Goal: Task Accomplishment & Management: Use online tool/utility

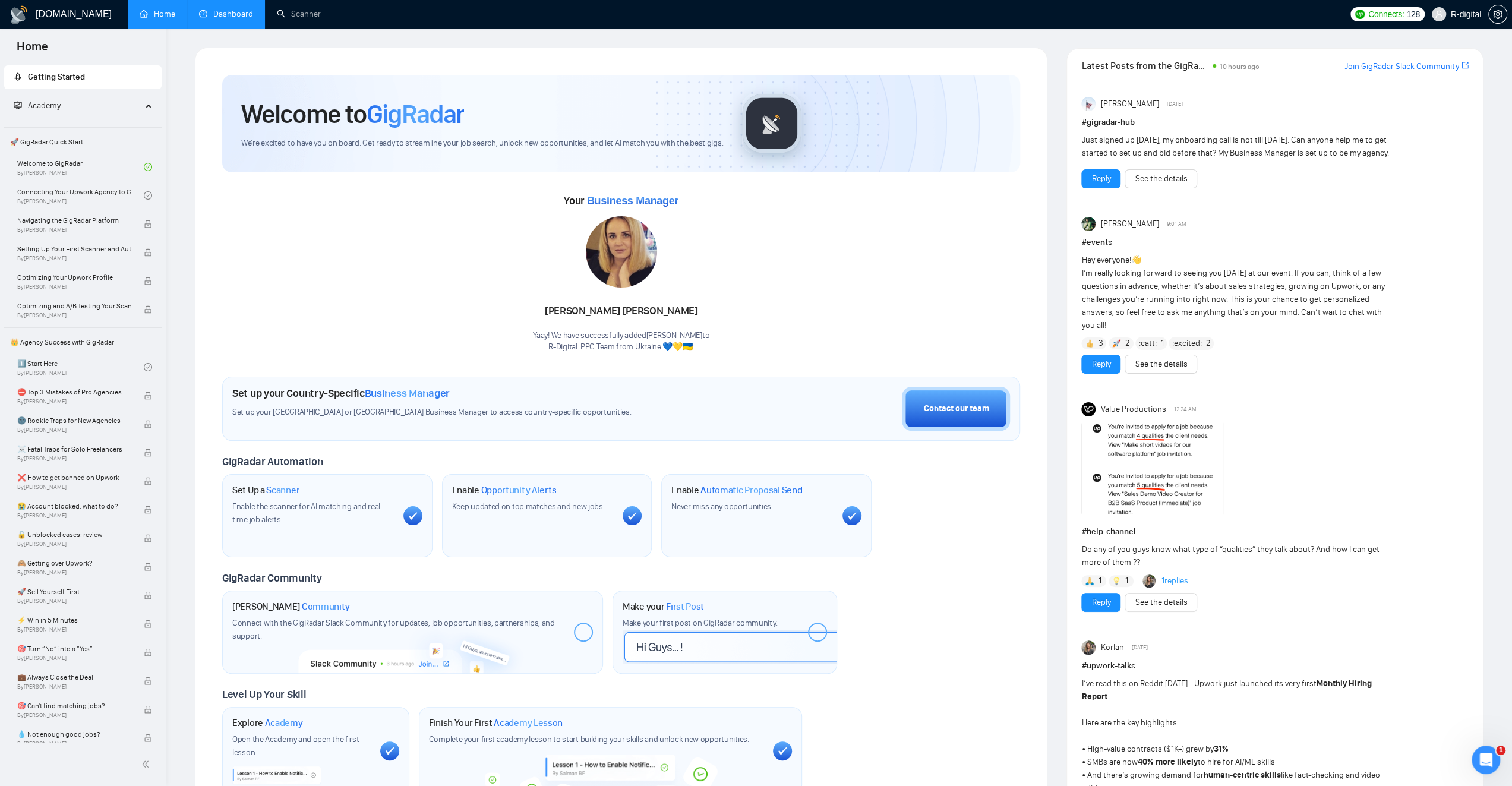
click at [246, 15] on link "Dashboard" at bounding box center [226, 14] width 54 height 10
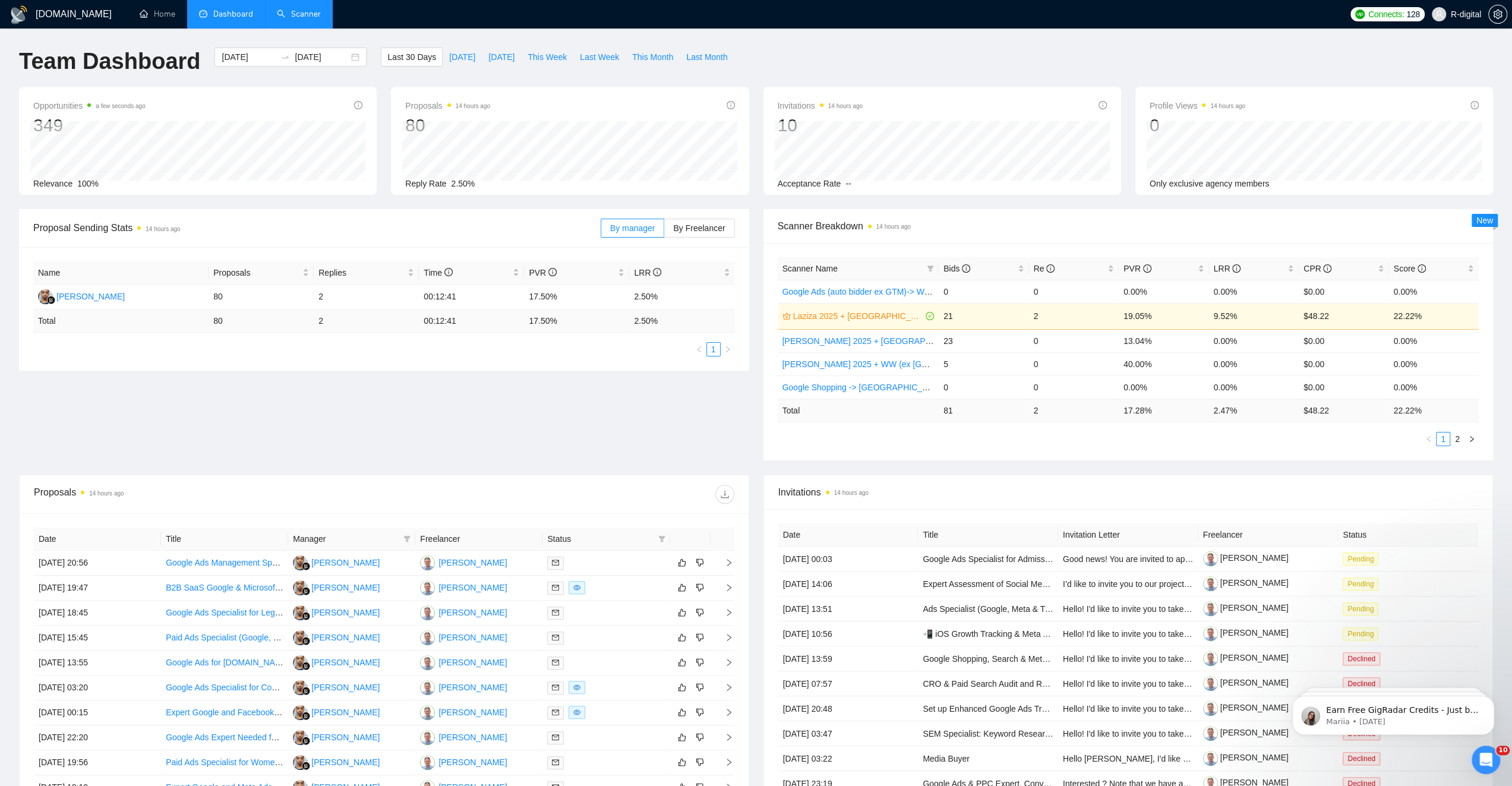
click at [295, 9] on link "Scanner" at bounding box center [299, 14] width 44 height 10
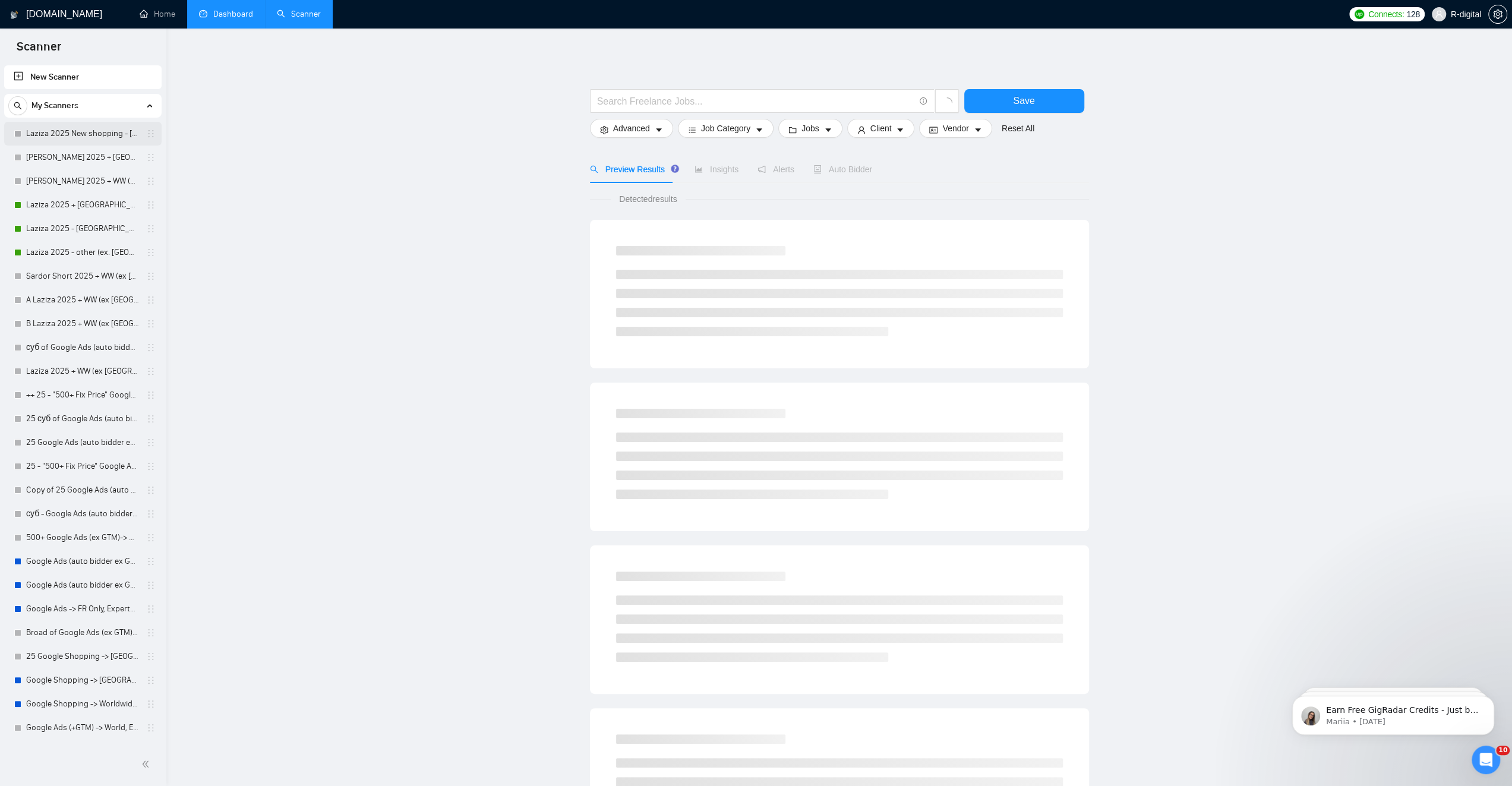
click at [74, 135] on link "Laziza 2025 New shopping - [GEOGRAPHIC_DATA], [GEOGRAPHIC_DATA], [GEOGRAPHIC_DA…" at bounding box center [82, 134] width 113 height 24
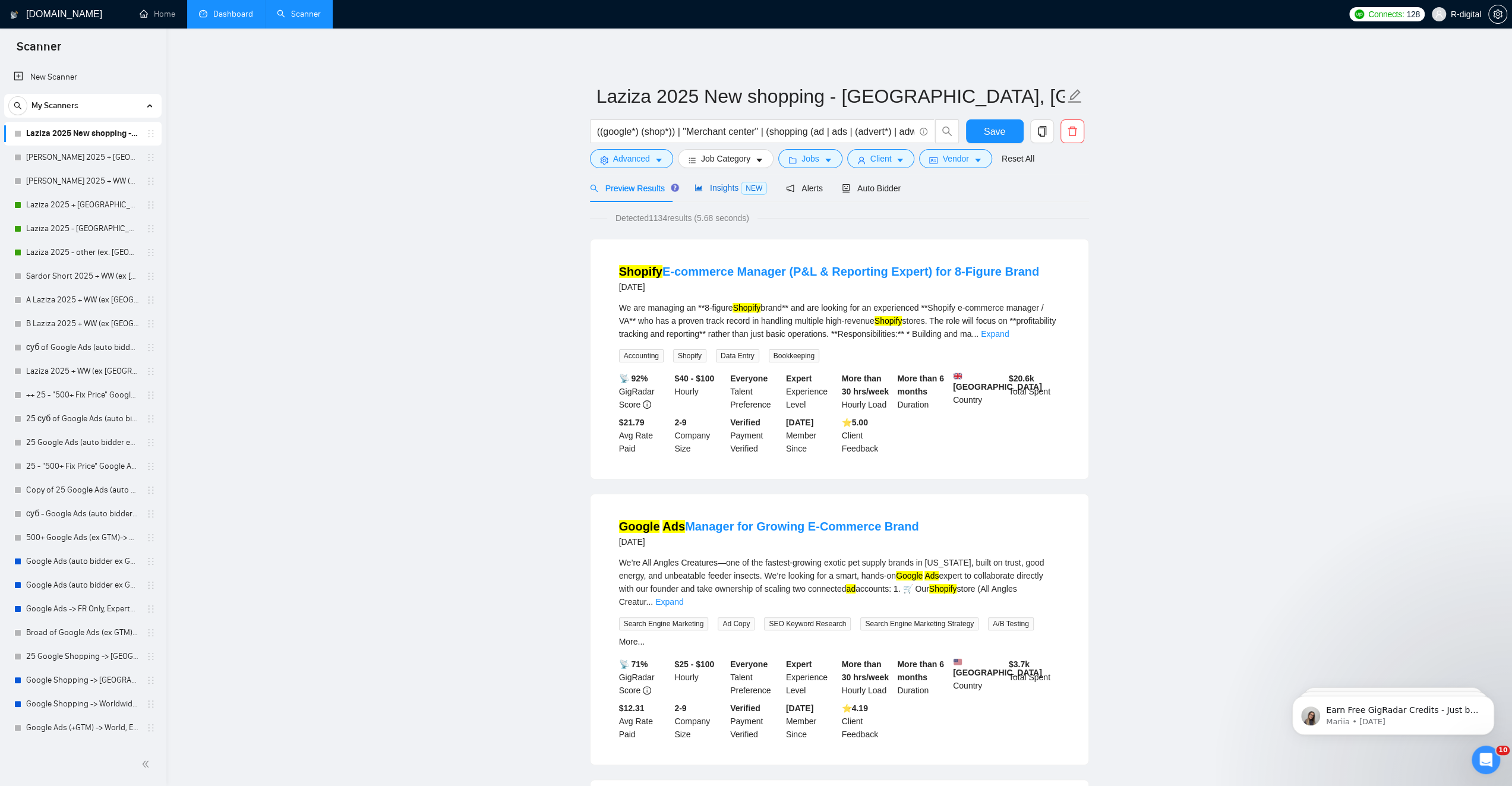
click at [721, 190] on span "Insights NEW" at bounding box center [731, 187] width 73 height 9
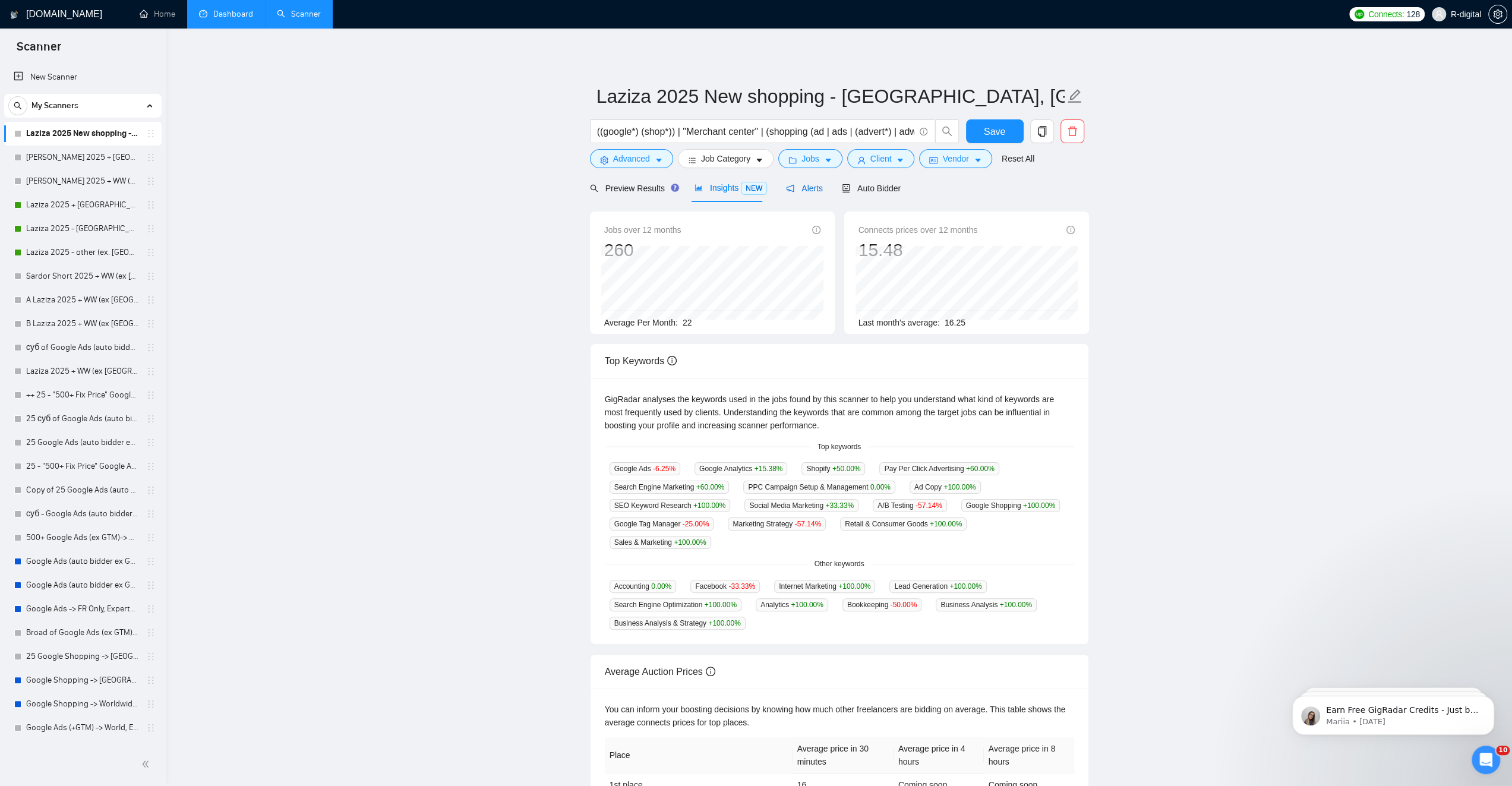
click at [796, 188] on span "Alerts" at bounding box center [803, 188] width 36 height 9
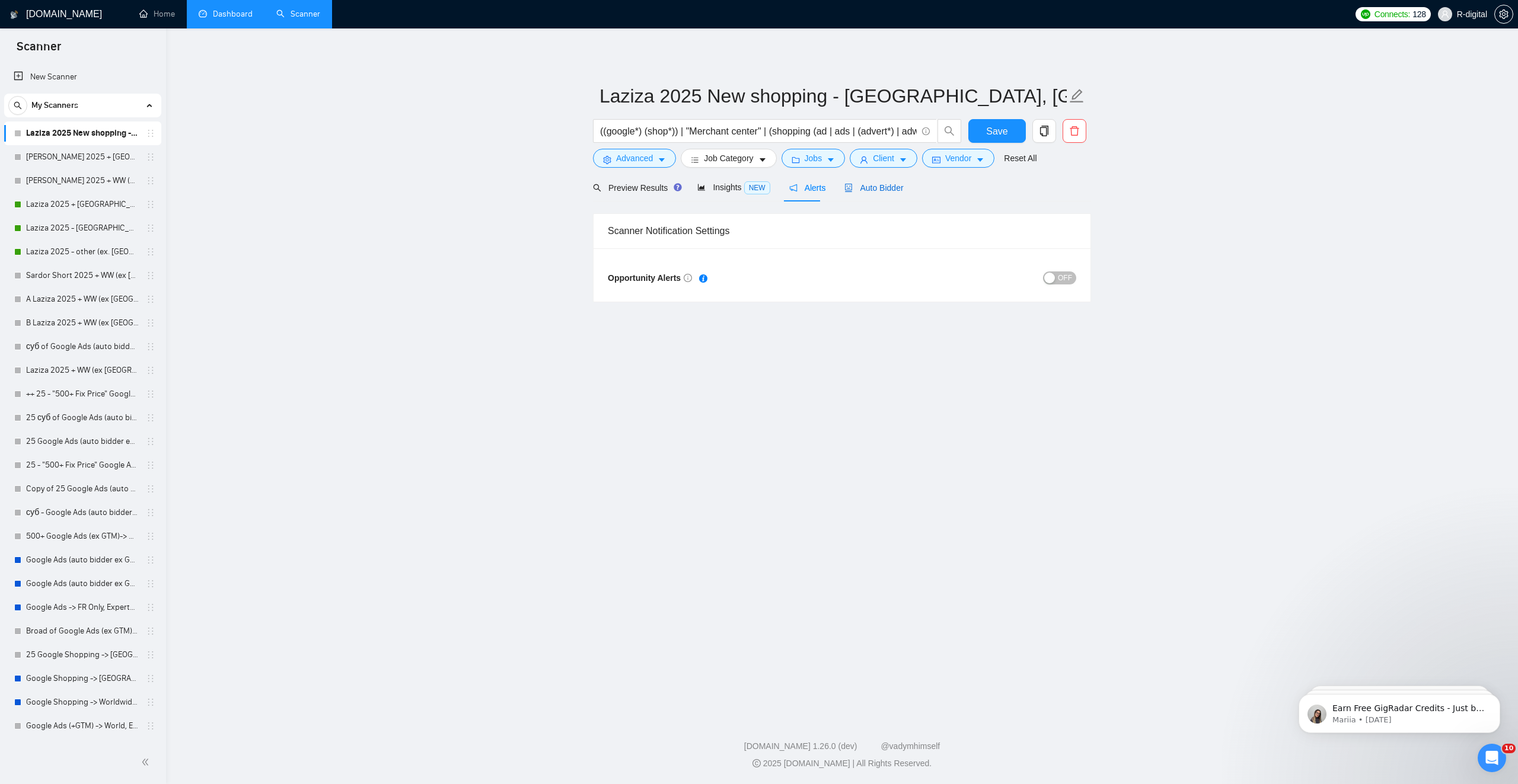
click at [877, 190] on span "Auto Bidder" at bounding box center [873, 188] width 58 height 9
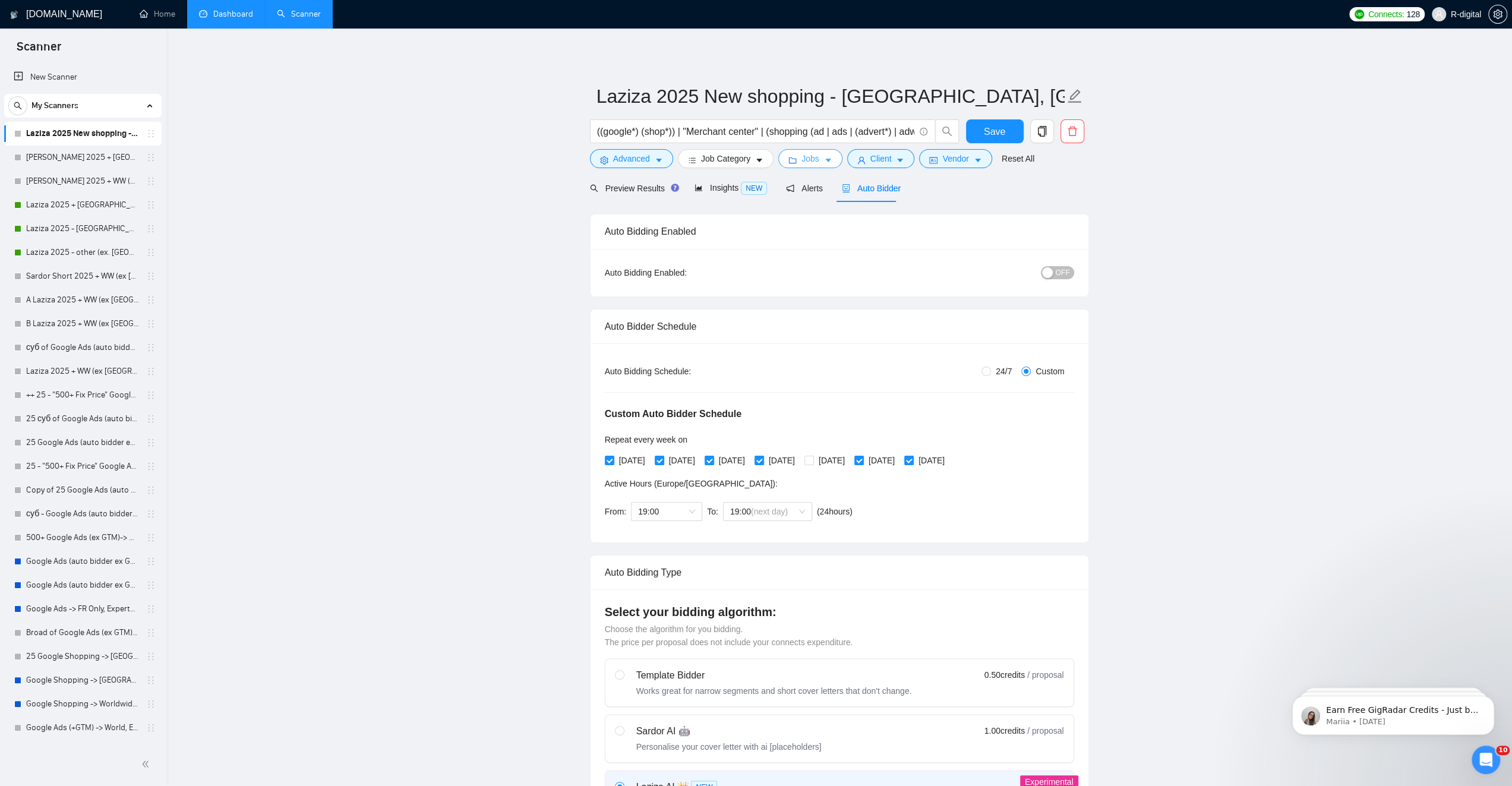
click at [811, 155] on span "Jobs" at bounding box center [809, 158] width 18 height 13
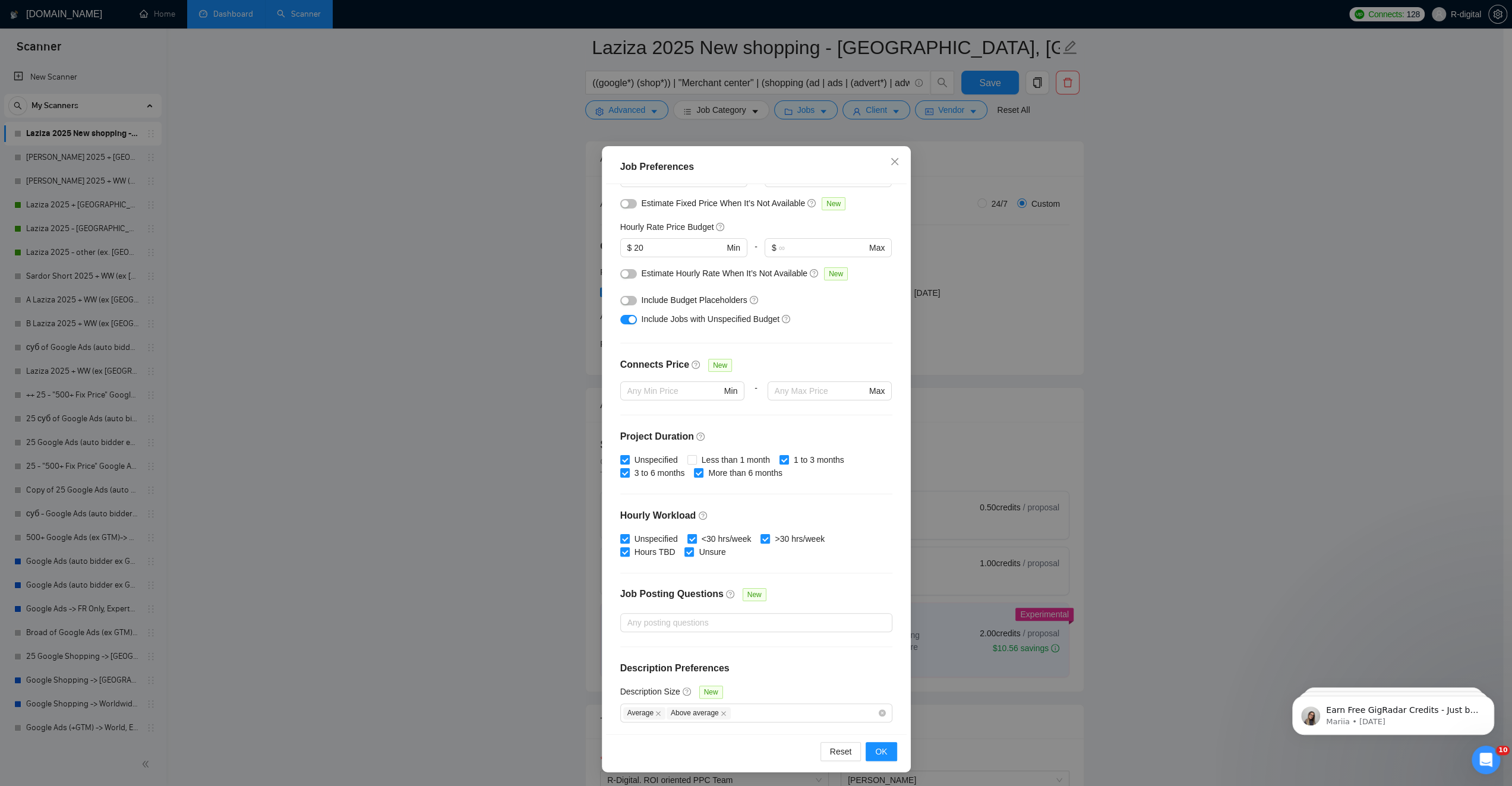
scroll to position [178, 0]
drag, startPoint x: 724, startPoint y: 669, endPoint x: 609, endPoint y: 664, distance: 115.1
click at [609, 664] on div "Budget Project Type All Fixed Price Hourly Rate Fixed Price Budget $ 300 Min - …" at bounding box center [756, 459] width 301 height 551
click at [601, 643] on div at bounding box center [601, 643] width 0 height 0
click at [783, 661] on h4 "Description Preferences" at bounding box center [755, 668] width 272 height 14
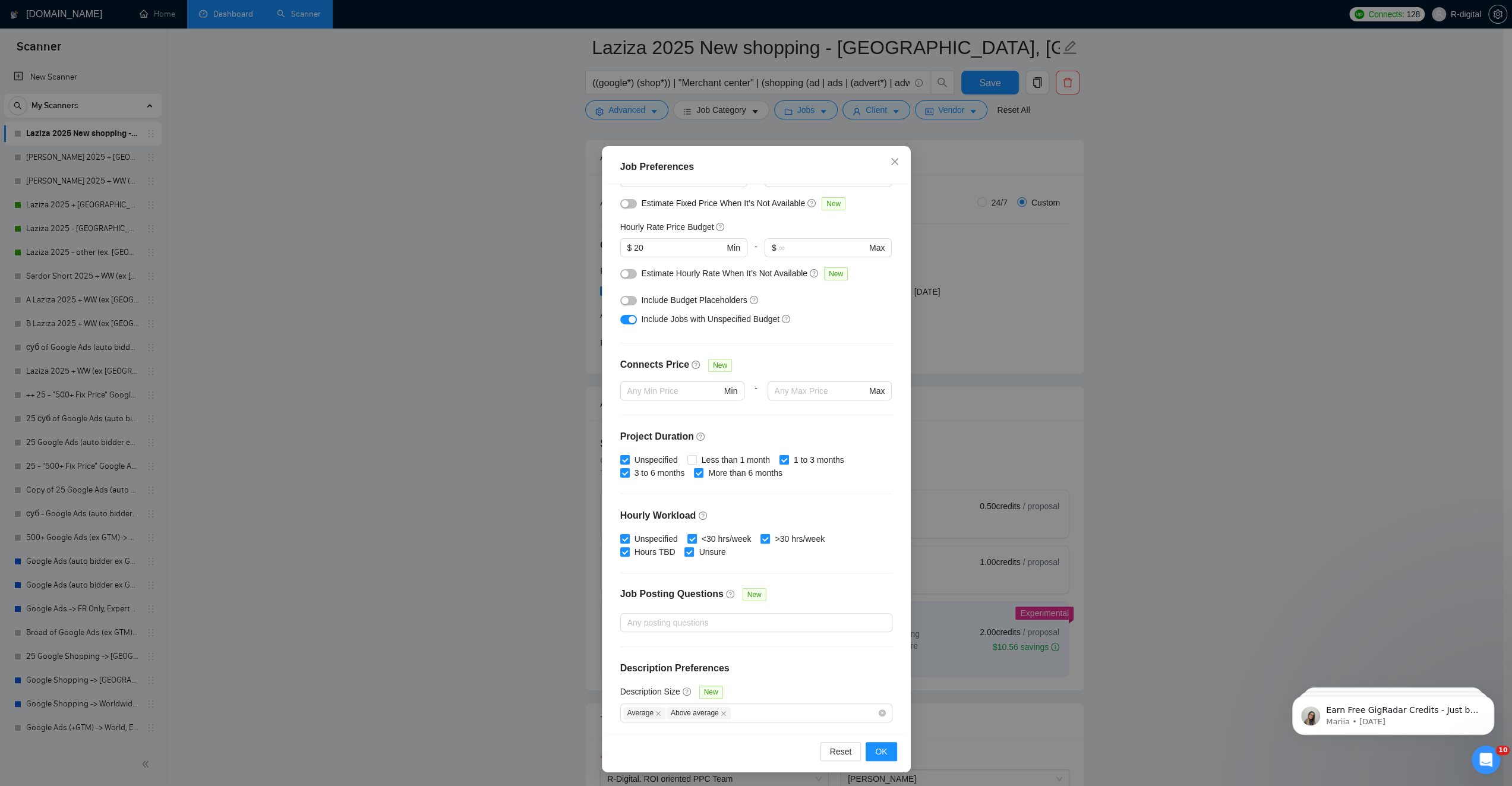
click at [835, 665] on h4 "Description Preferences" at bounding box center [755, 668] width 272 height 14
click at [891, 161] on icon "close" at bounding box center [894, 162] width 7 height 7
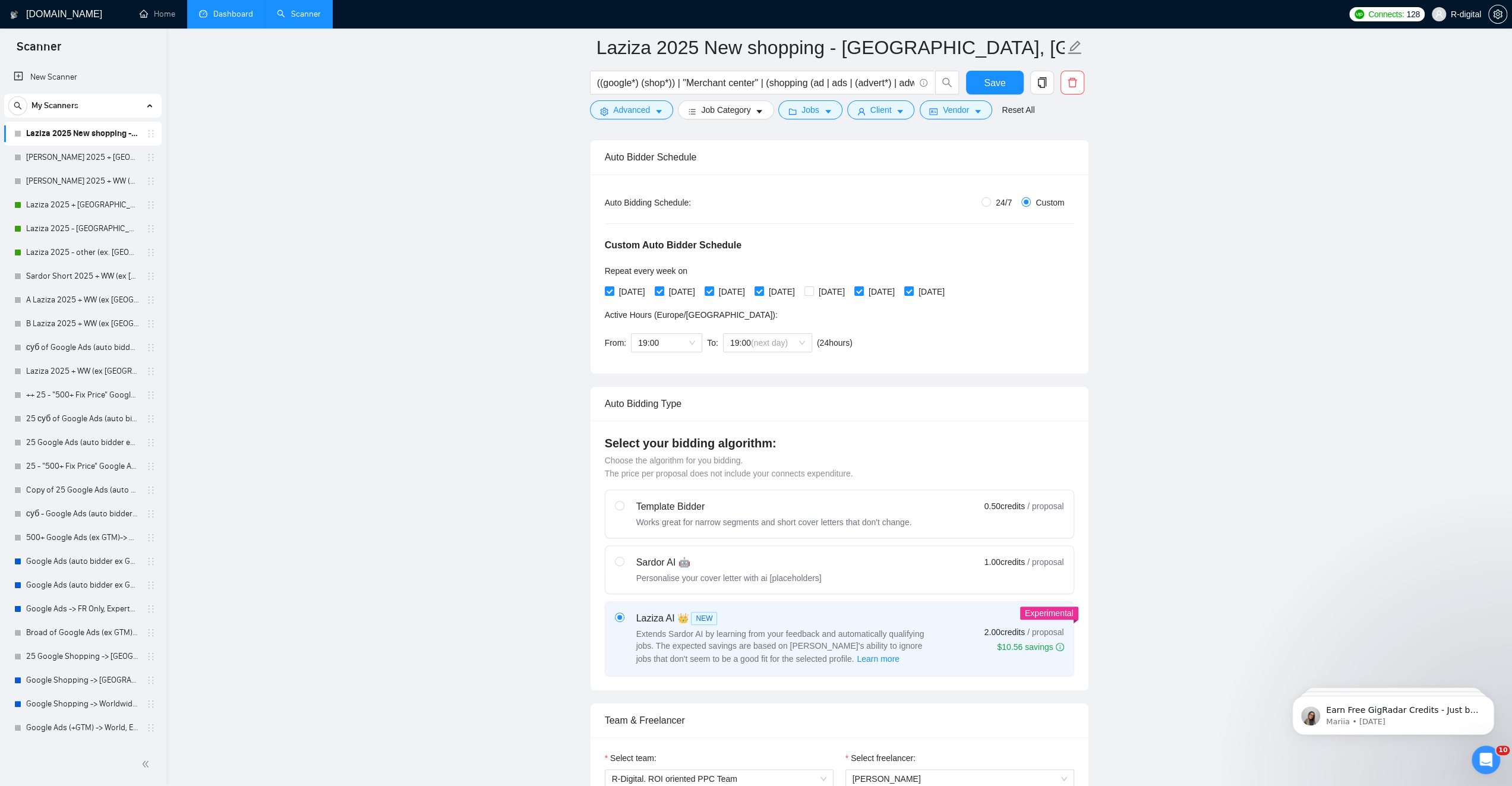
click at [871, 97] on div "((google*) (shop*)) | "Merchant center" | (shopping (ad | ads | (advert*) | adw…" at bounding box center [775, 85] width 374 height 30
click at [871, 105] on span "Client" at bounding box center [880, 109] width 21 height 13
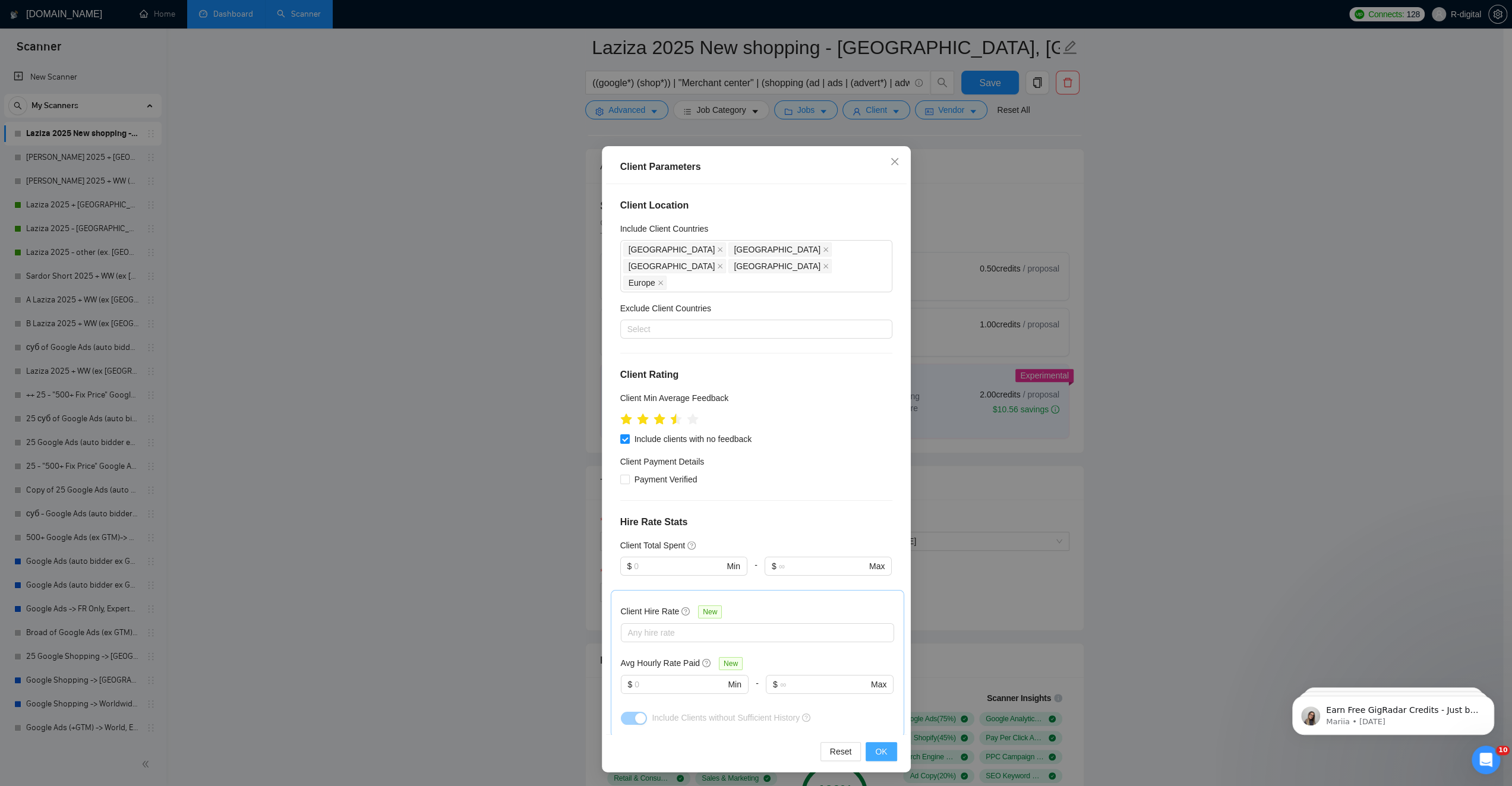
click at [879, 750] on span "OK" at bounding box center [880, 751] width 12 height 13
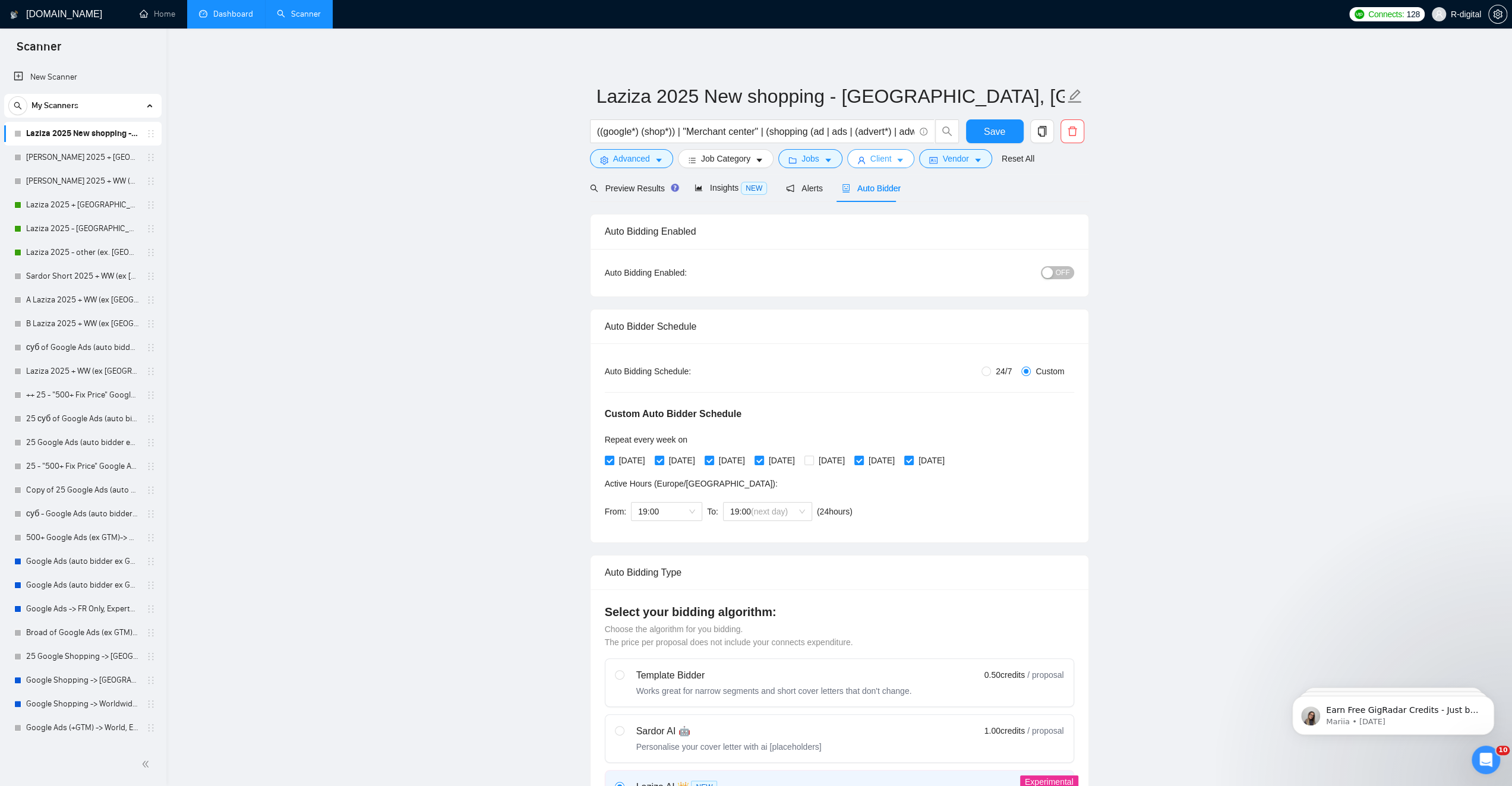
click at [874, 162] on span "Client" at bounding box center [880, 158] width 21 height 13
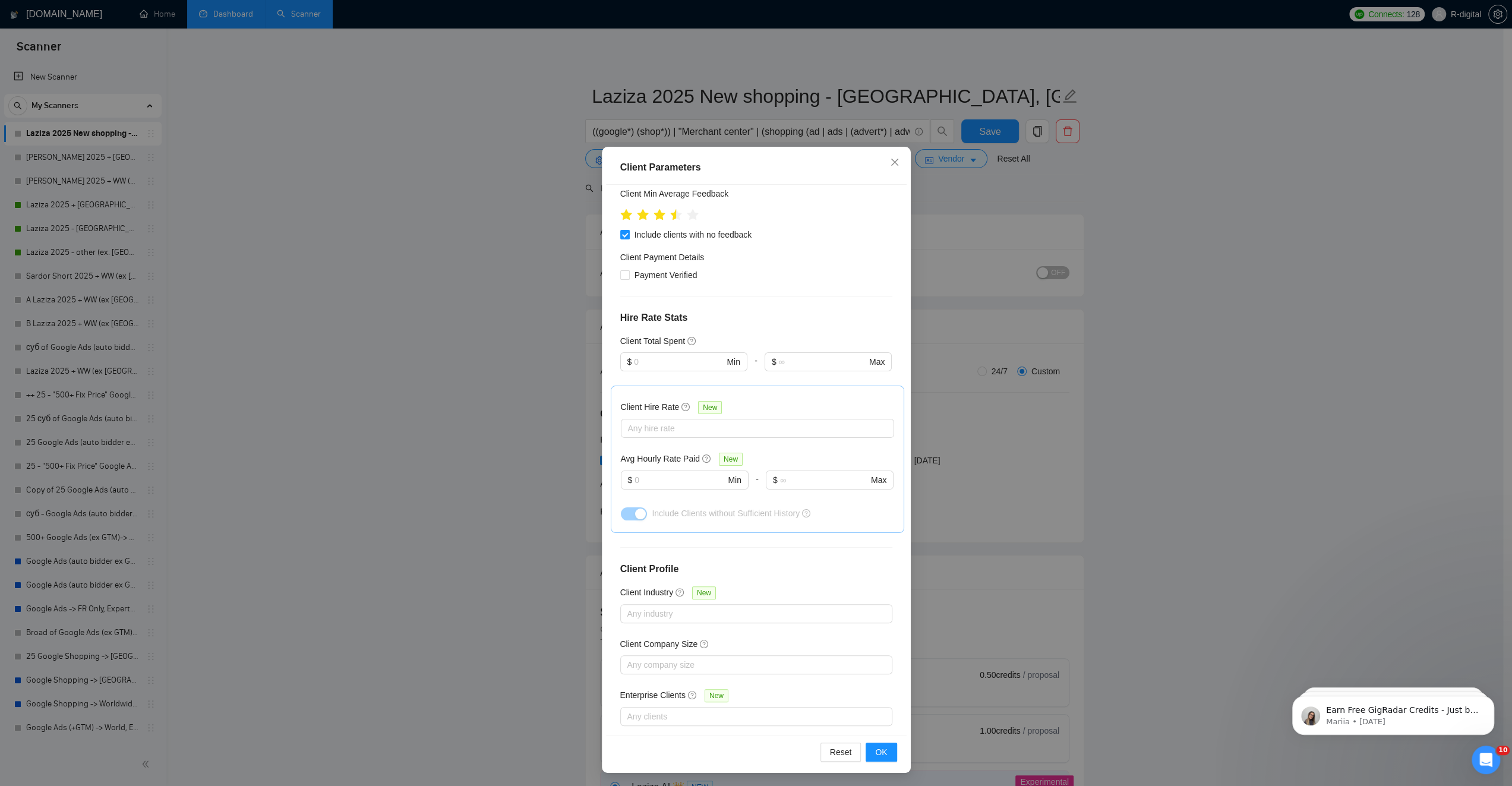
scroll to position [29, 0]
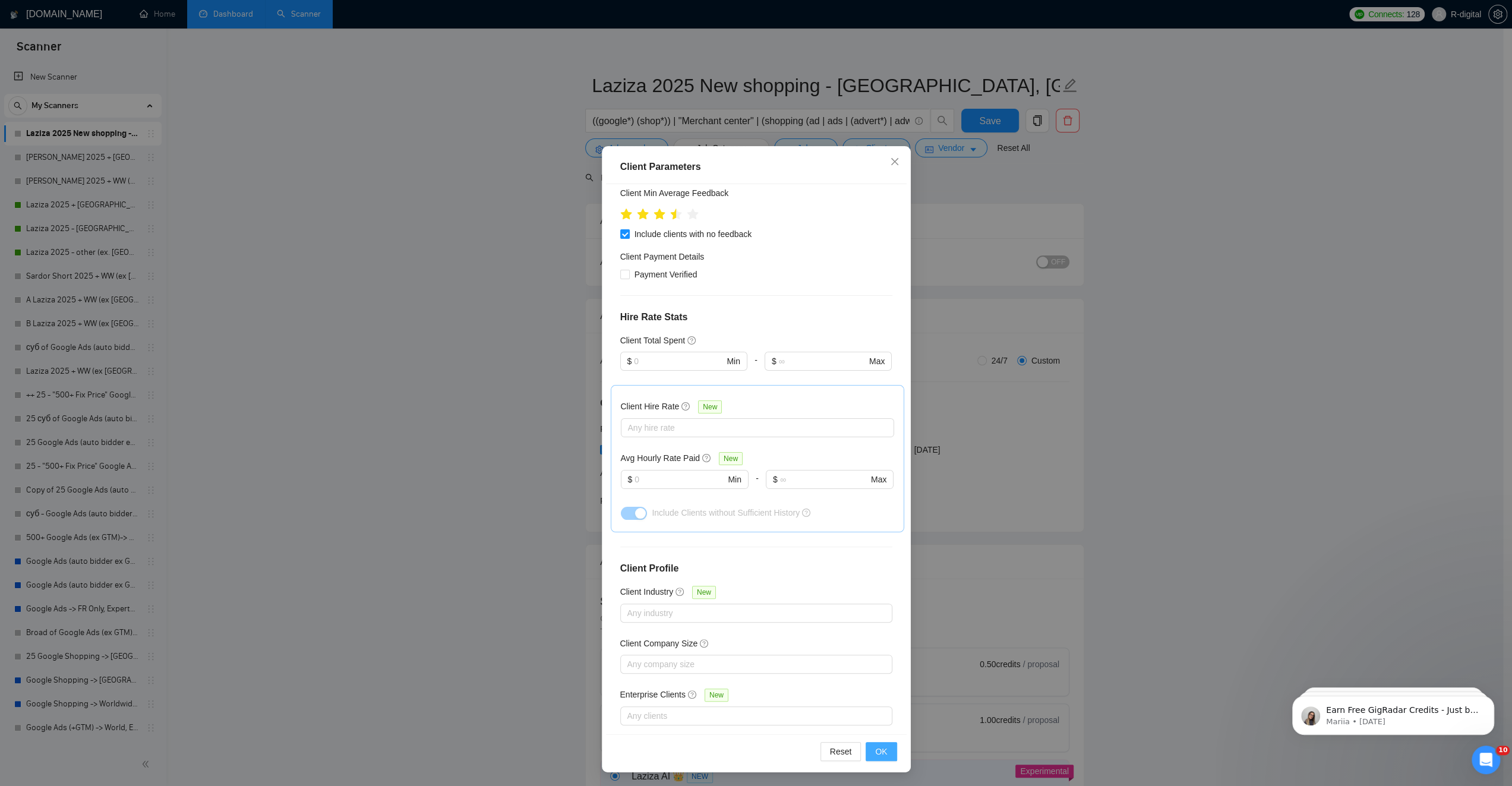
click at [879, 746] on span "OK" at bounding box center [880, 751] width 12 height 13
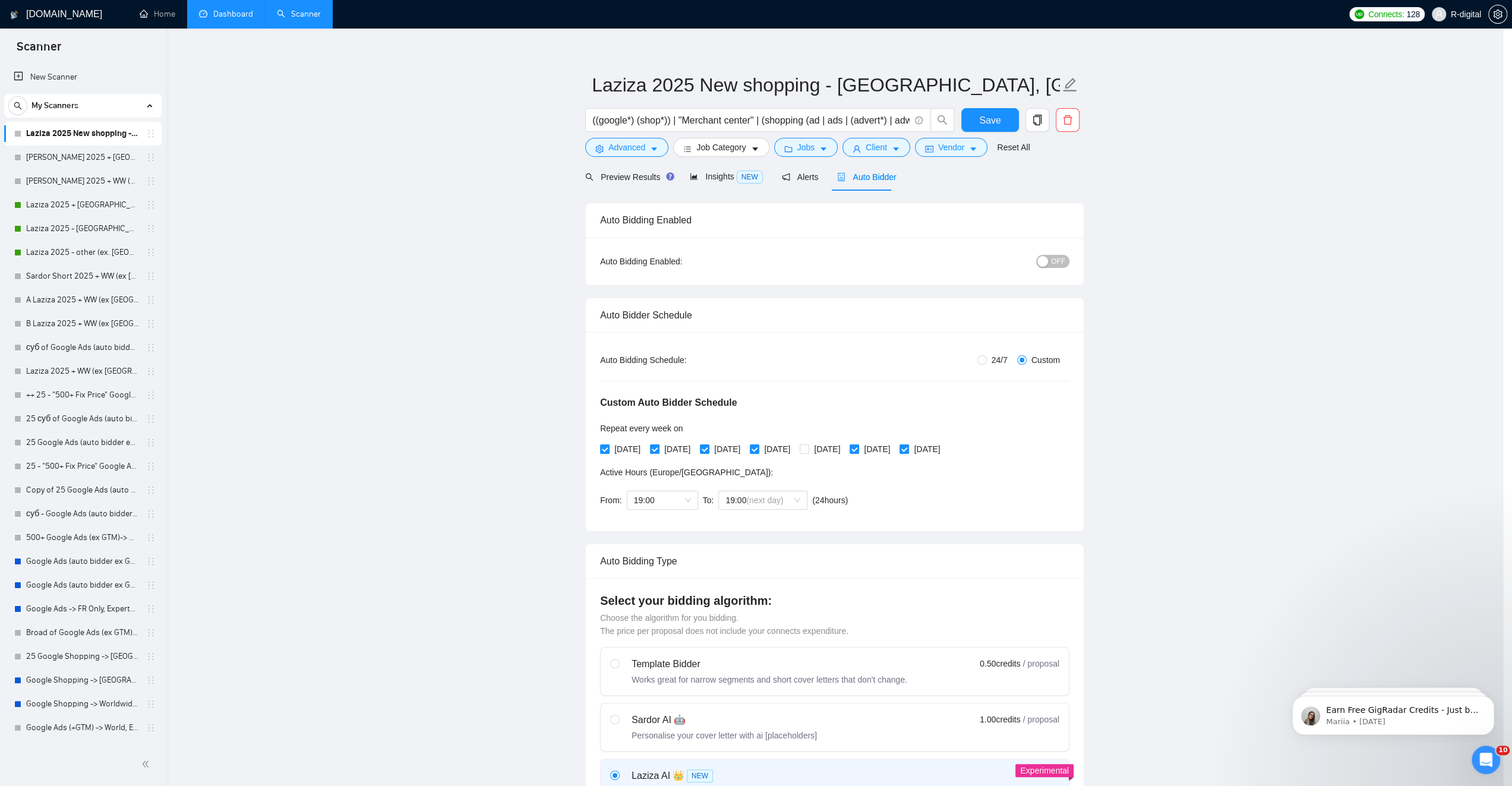
scroll to position [0, 0]
click at [935, 145] on button "Vendor" at bounding box center [955, 147] width 73 height 19
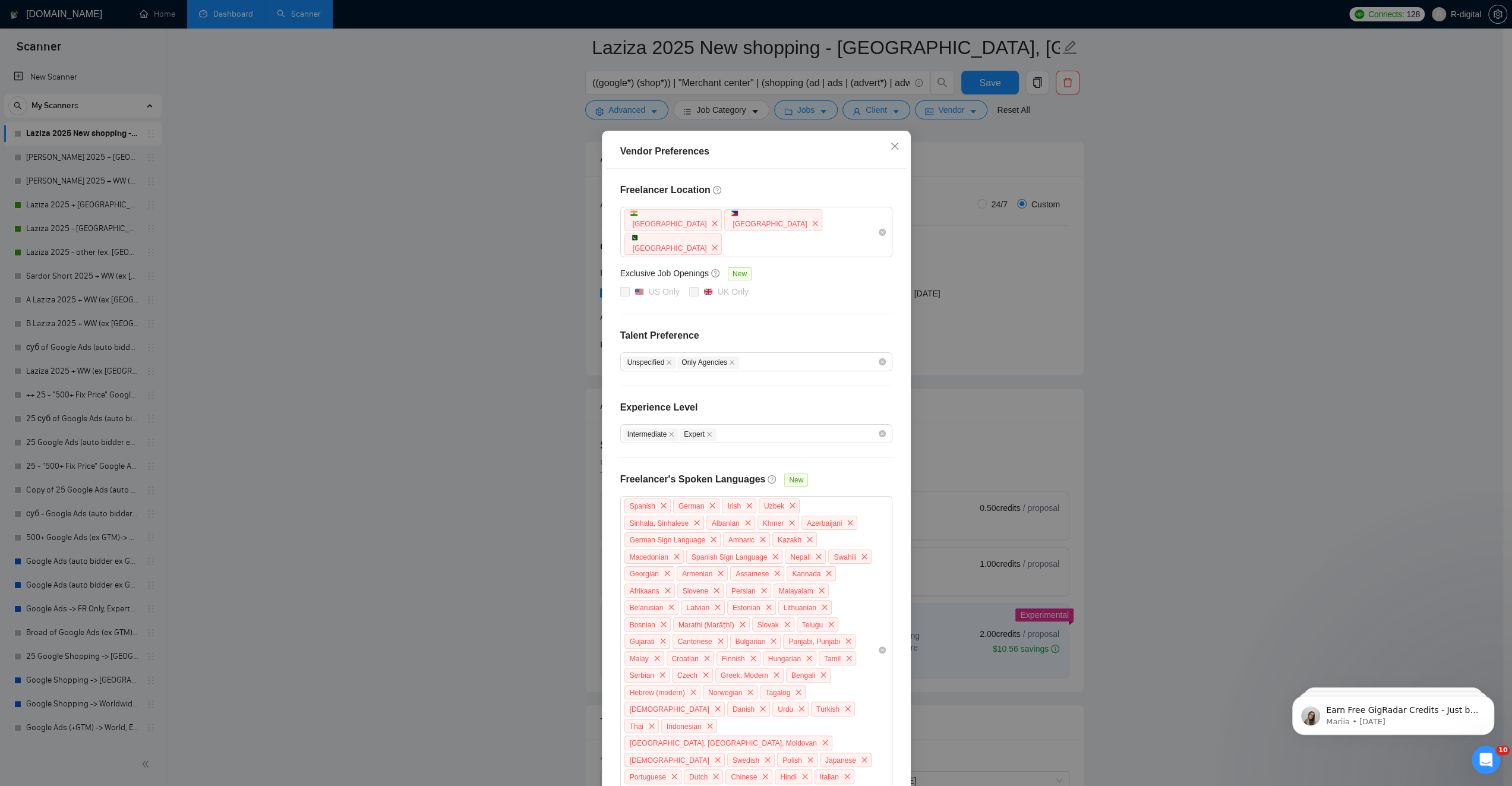
scroll to position [178, 0]
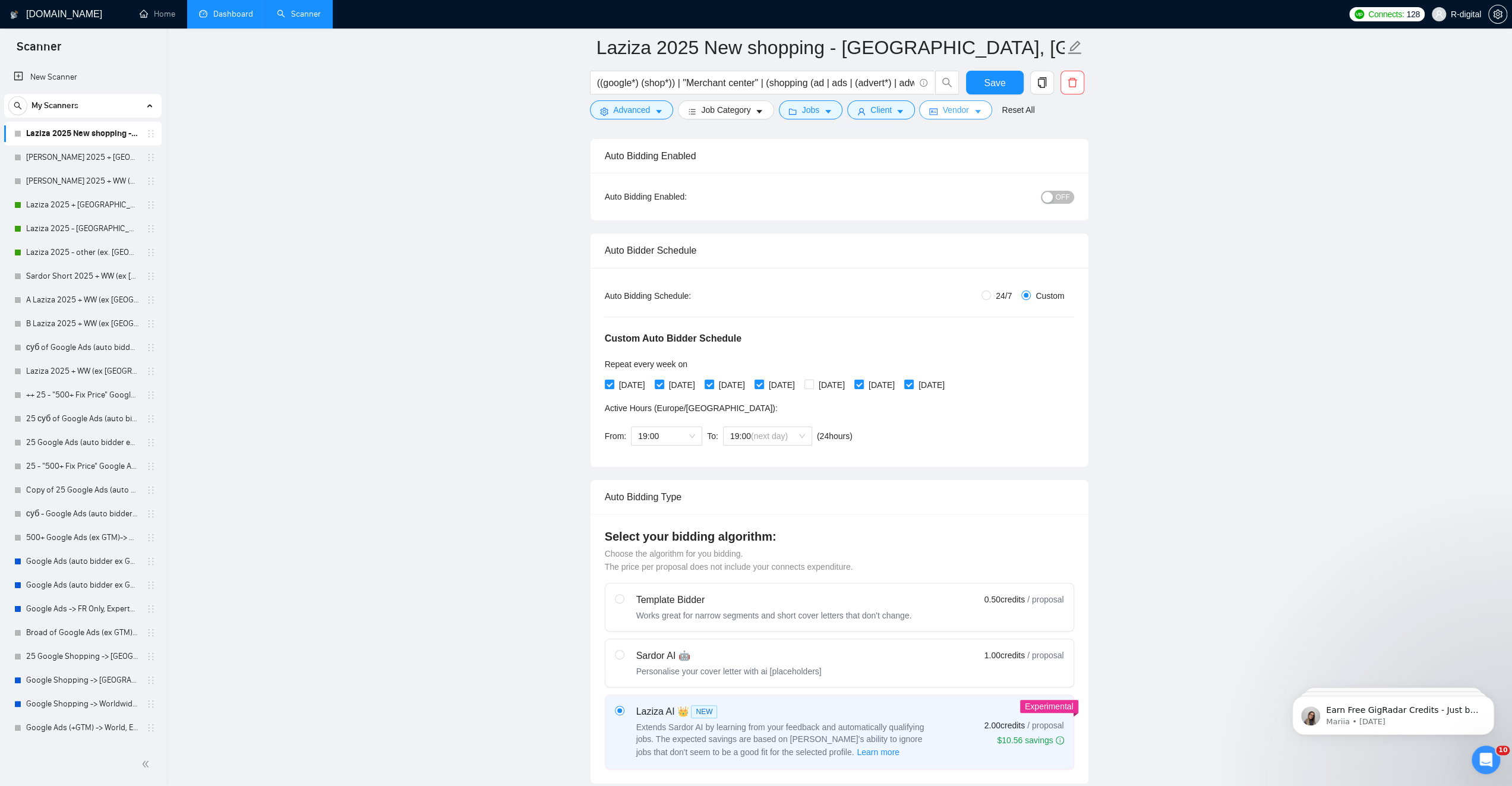
scroll to position [0, 0]
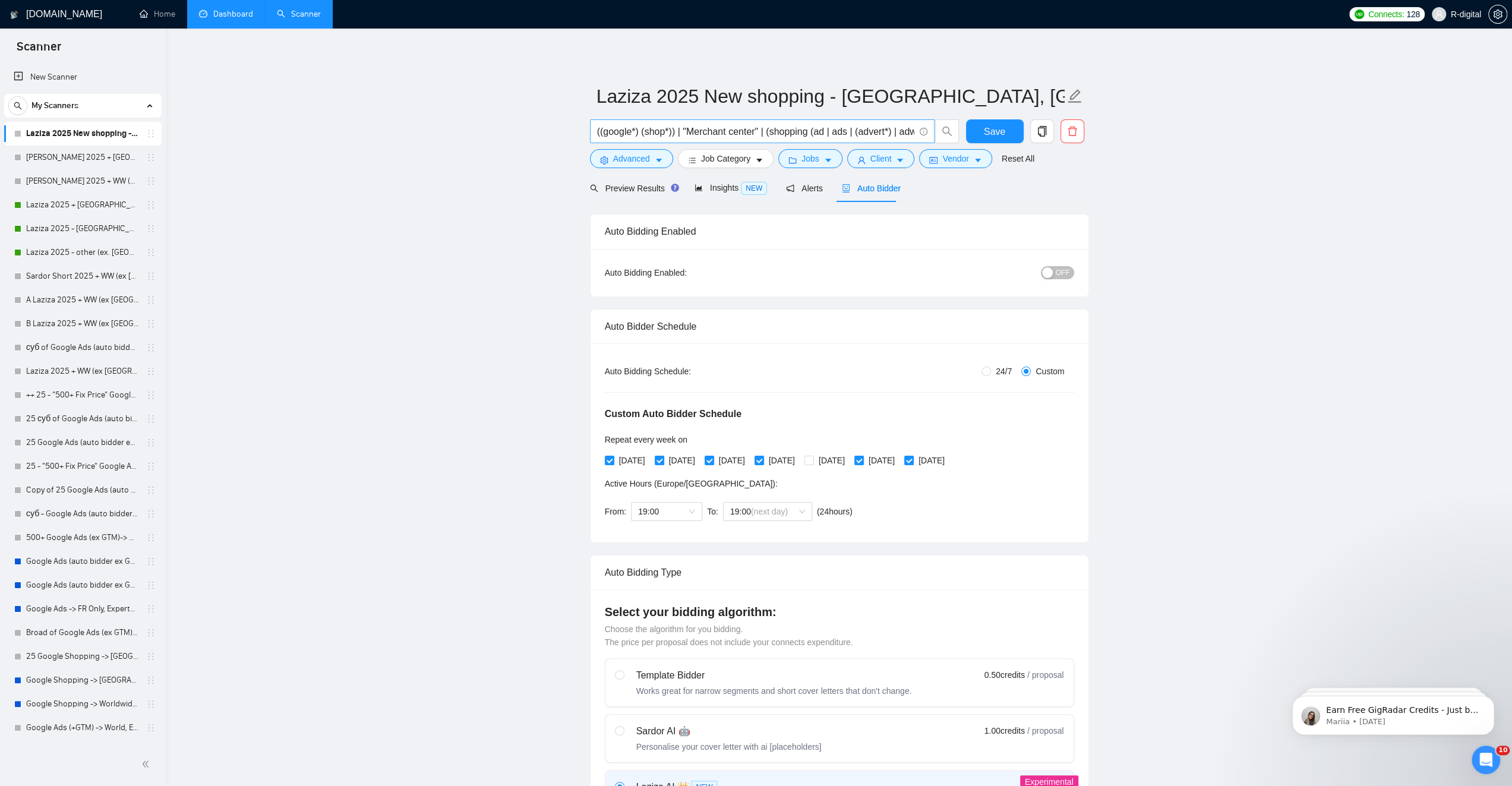
click at [777, 130] on input "((google*) (shop*)) | "Merchant center" | (shopping (ad | ads | (advert*) | adw…" at bounding box center [755, 132] width 317 height 15
click at [1061, 271] on span "OFF" at bounding box center [1062, 272] width 14 height 13
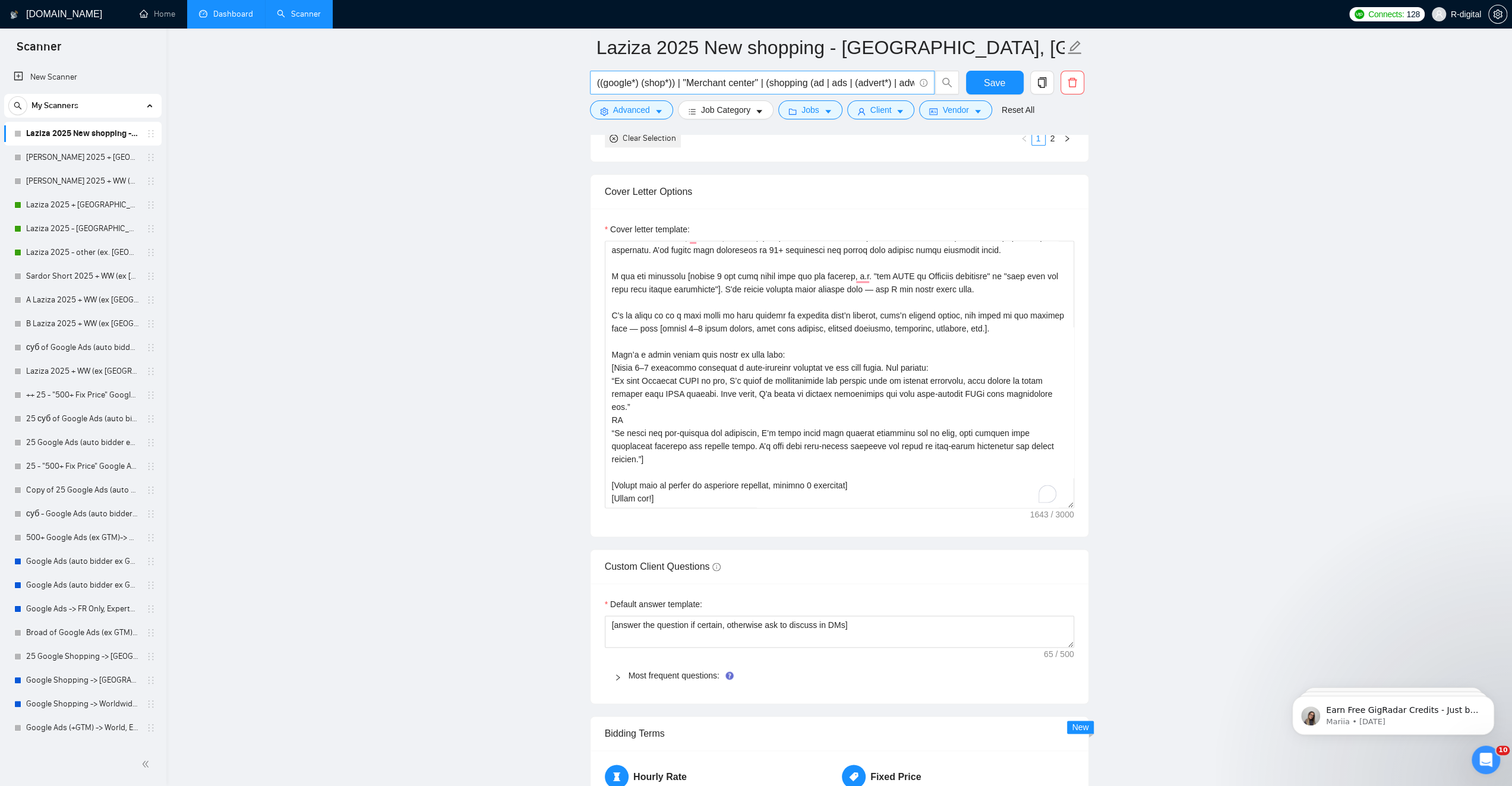
click at [843, 80] on input "((google*) (shop*)) | "Merchant center" | (shopping (ad | ads | (advert*) | adw…" at bounding box center [755, 83] width 317 height 15
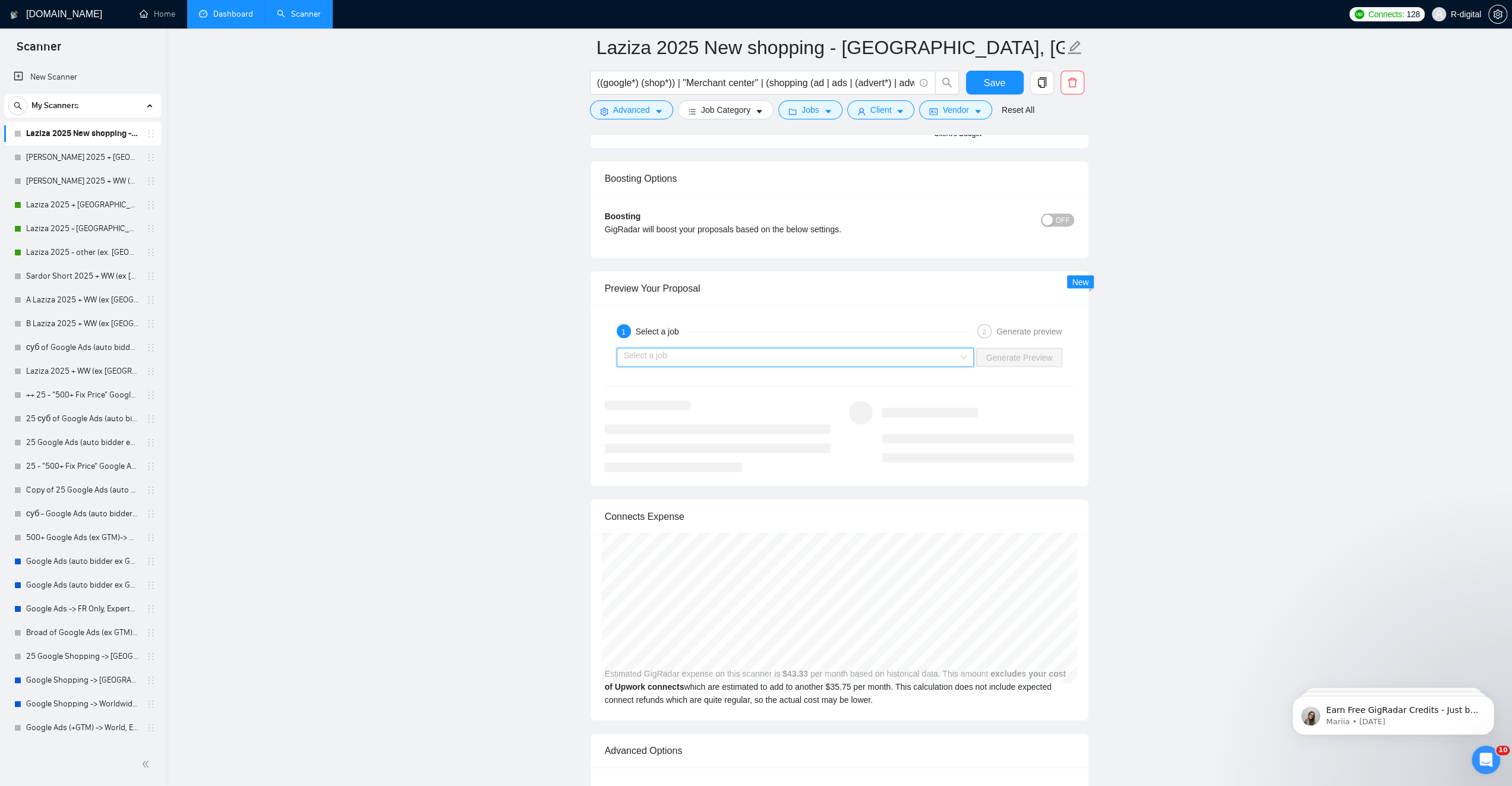
click at [920, 350] on input "search" at bounding box center [792, 357] width 335 height 18
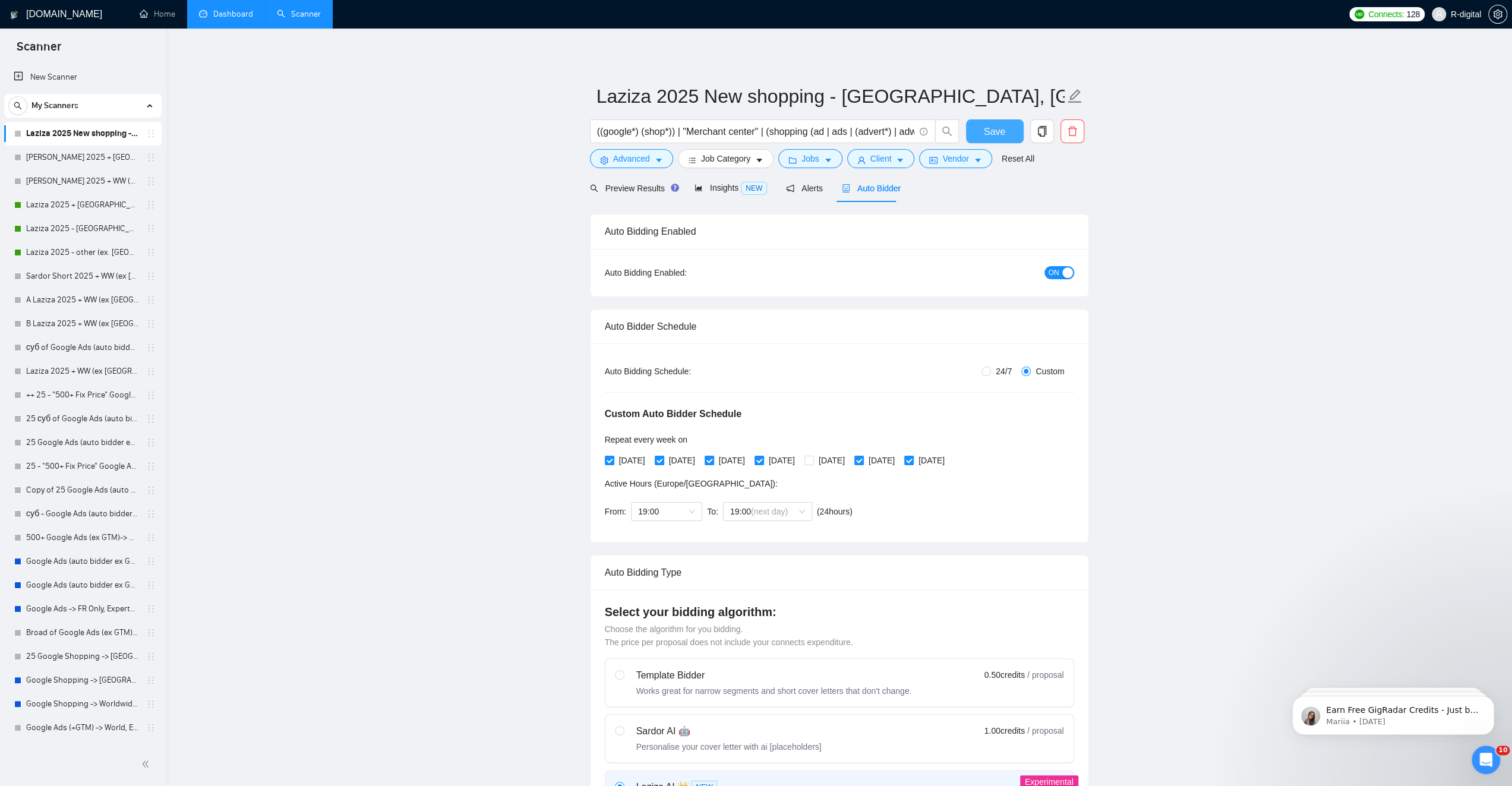
click at [1001, 123] on button "Save" at bounding box center [995, 131] width 58 height 24
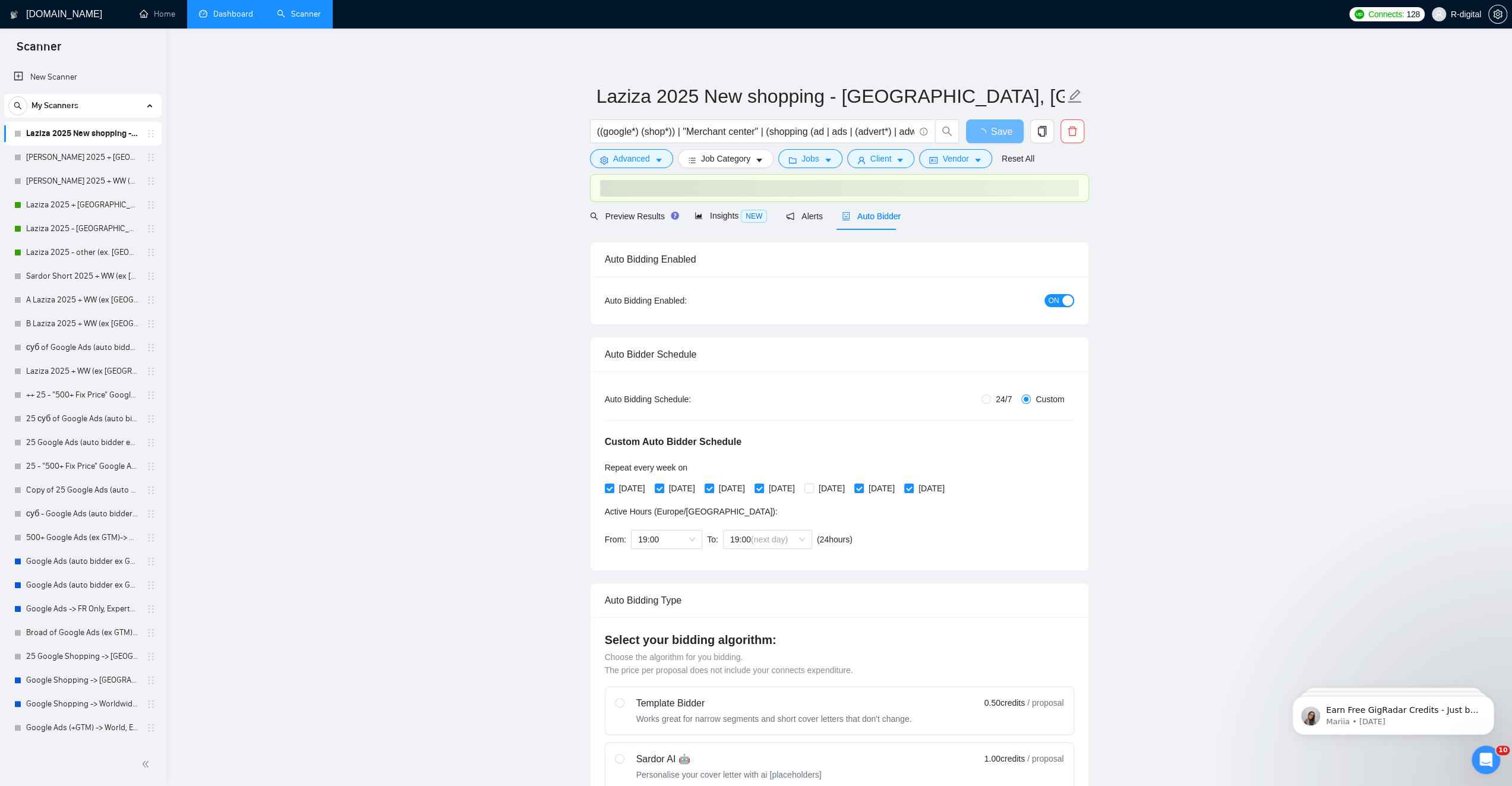
click at [236, 9] on link "Dashboard" at bounding box center [226, 14] width 54 height 10
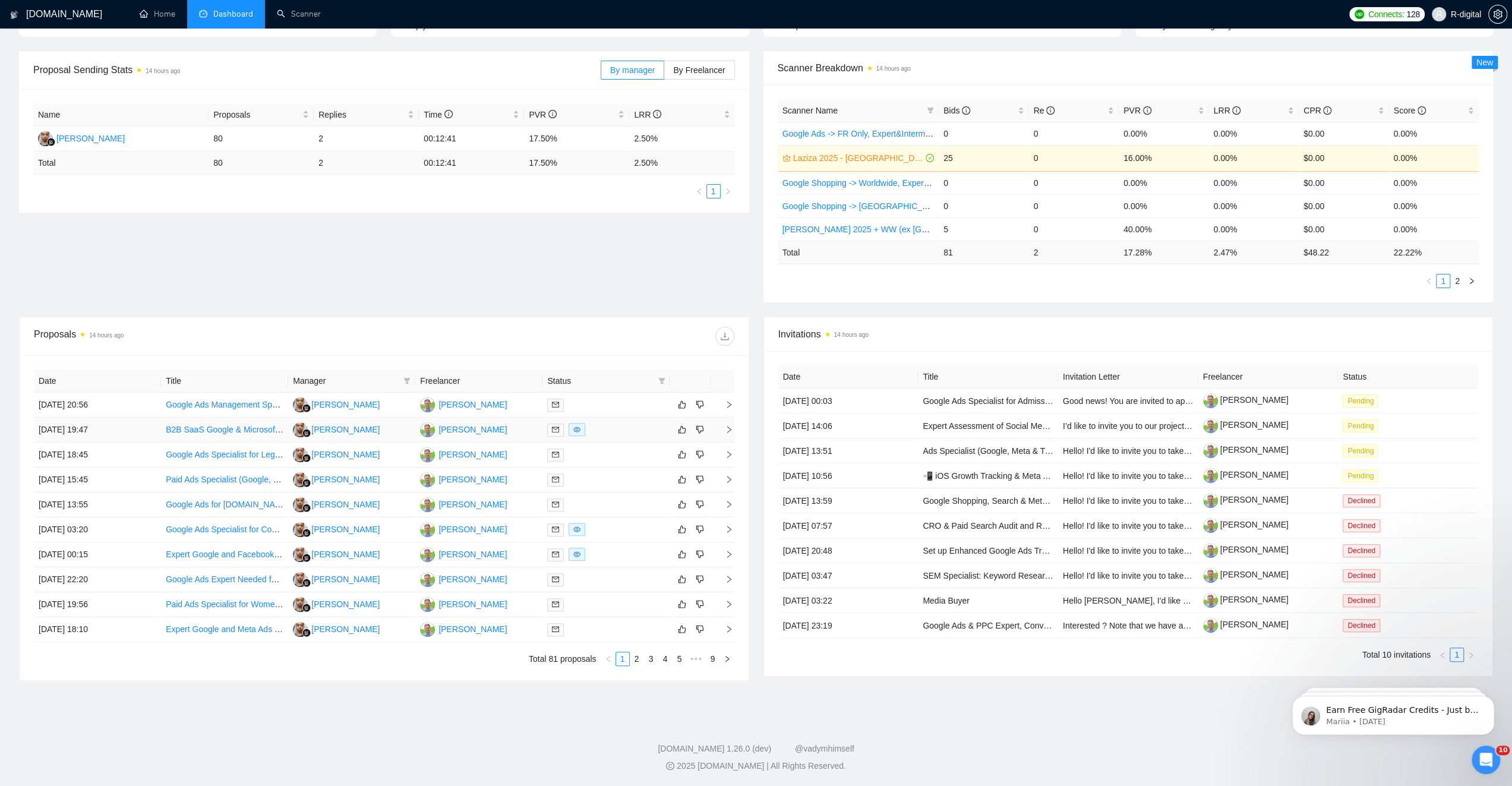
click at [580, 429] on span at bounding box center [577, 429] width 17 height 13
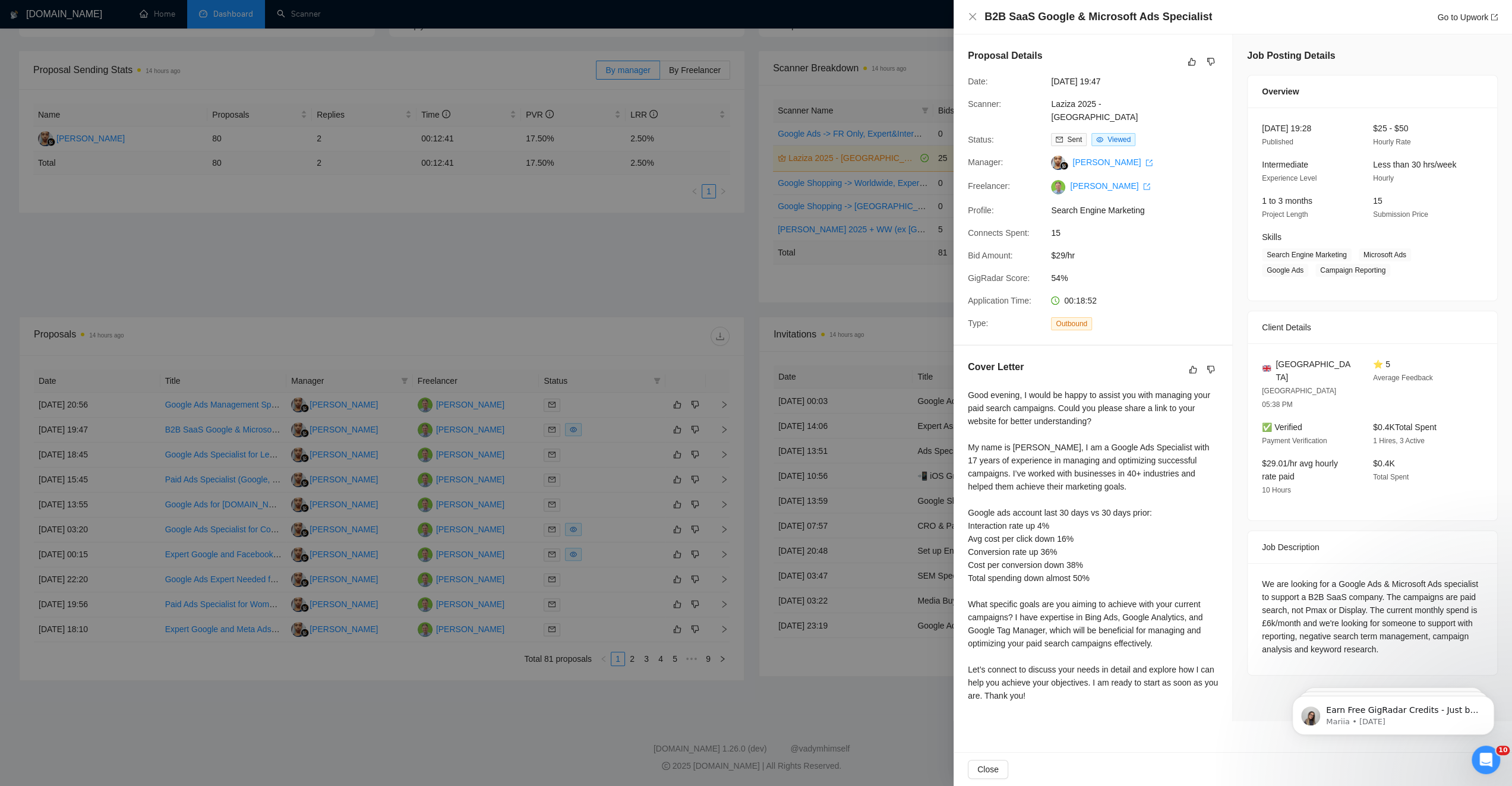
click at [500, 708] on div at bounding box center [756, 393] width 1512 height 786
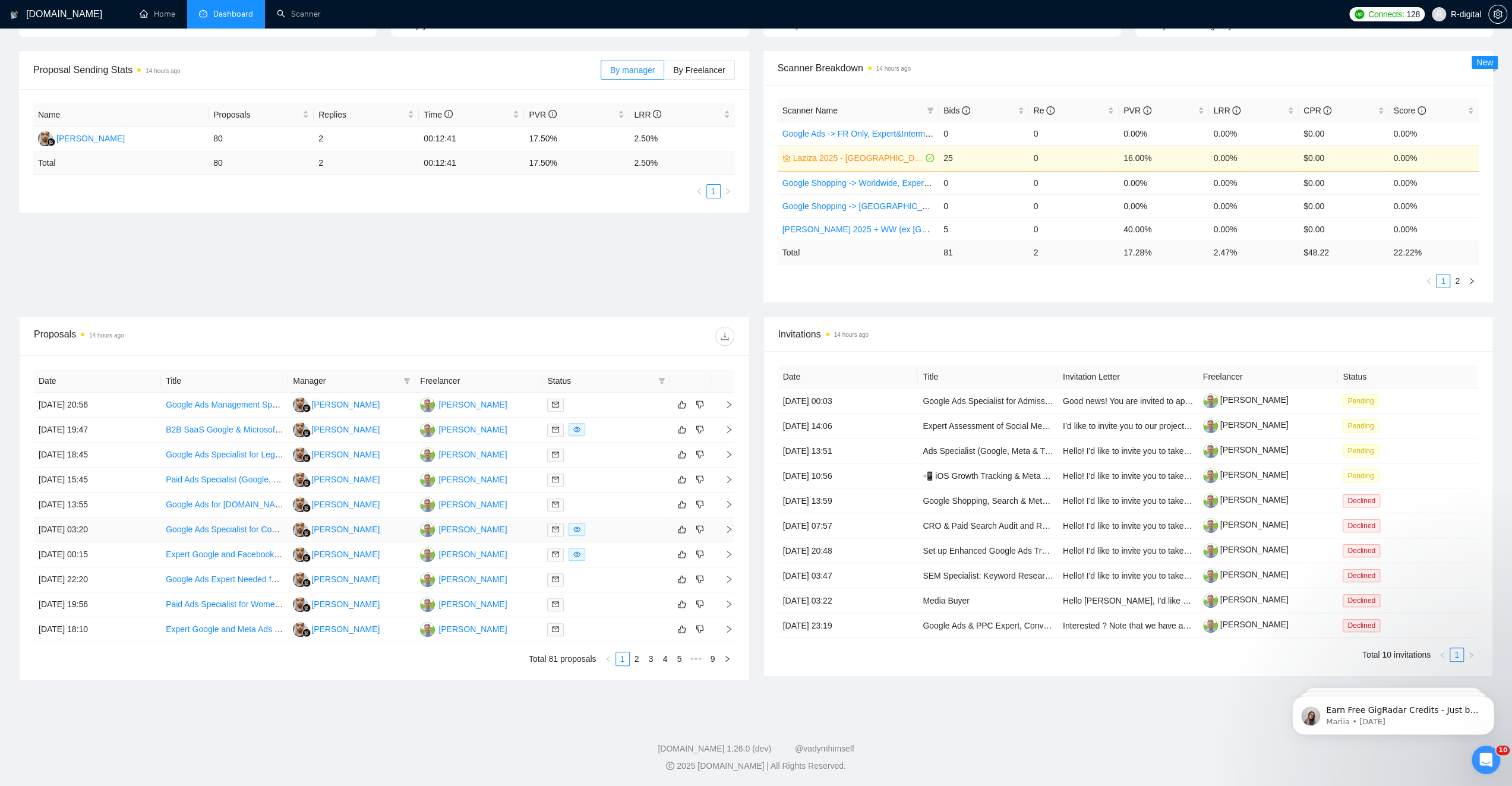
click at [573, 531] on icon "eye" at bounding box center [577, 529] width 7 height 7
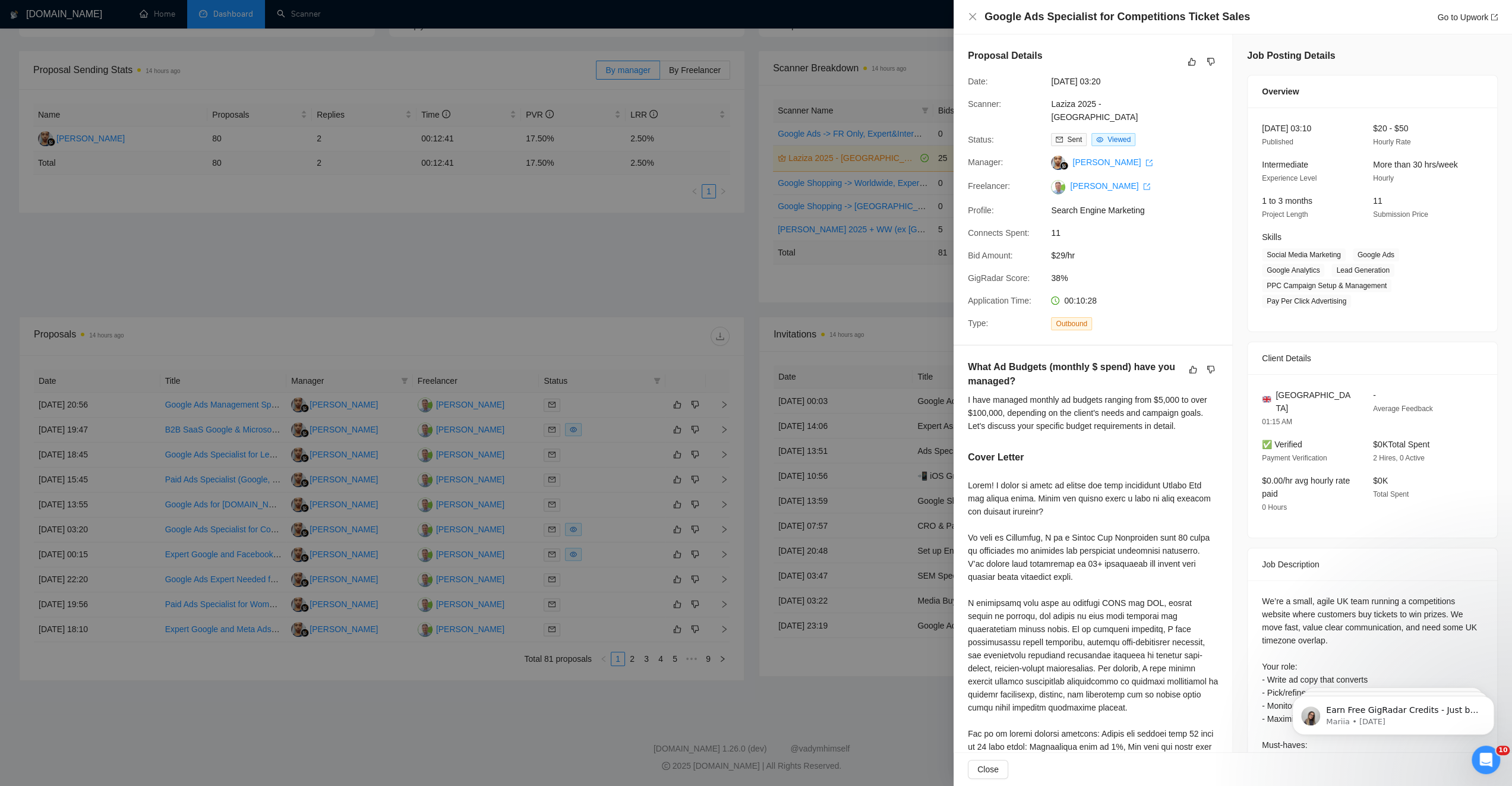
click at [304, 720] on div at bounding box center [756, 393] width 1512 height 786
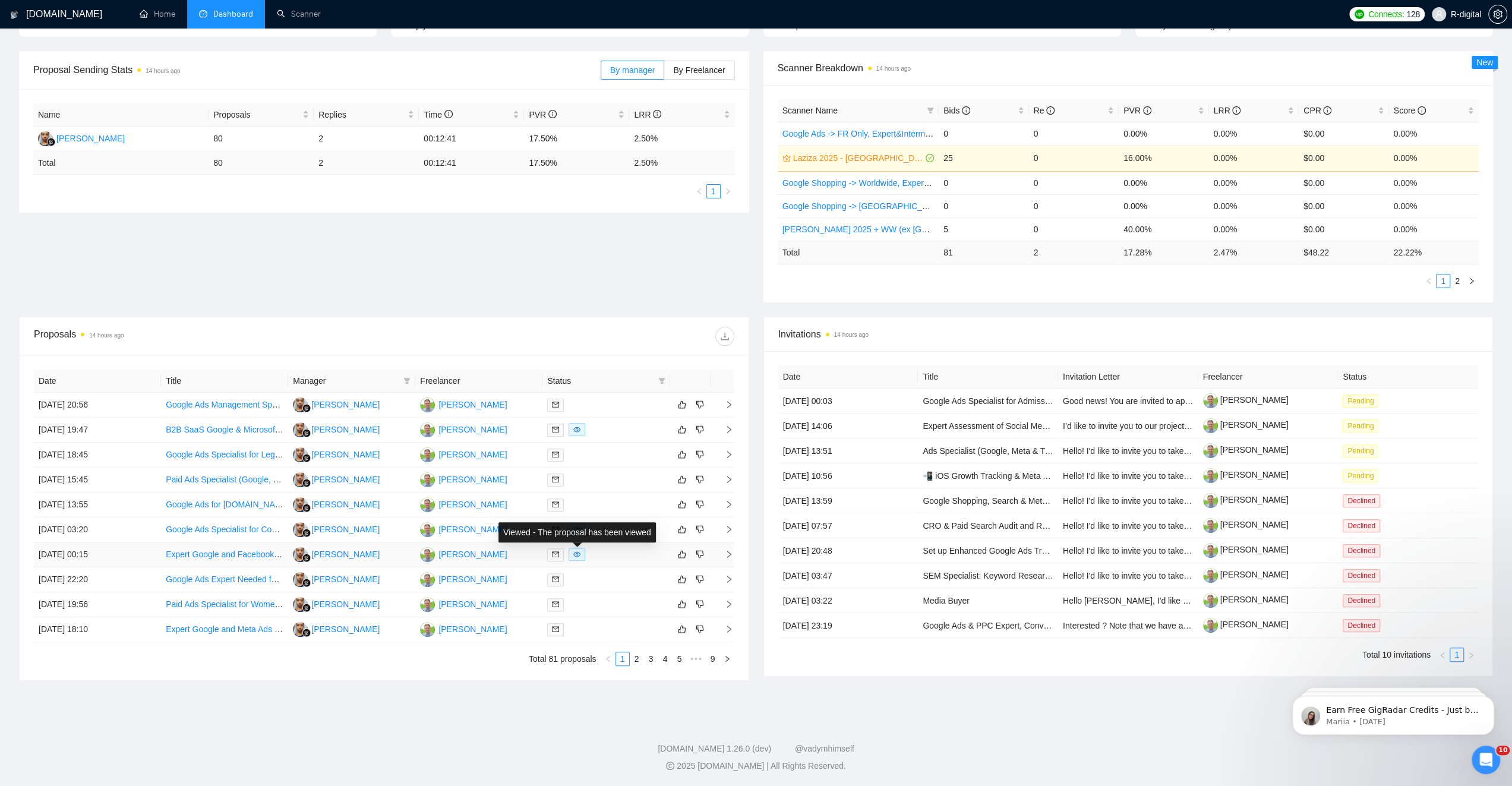
click at [577, 556] on icon "eye" at bounding box center [577, 555] width 7 height 5
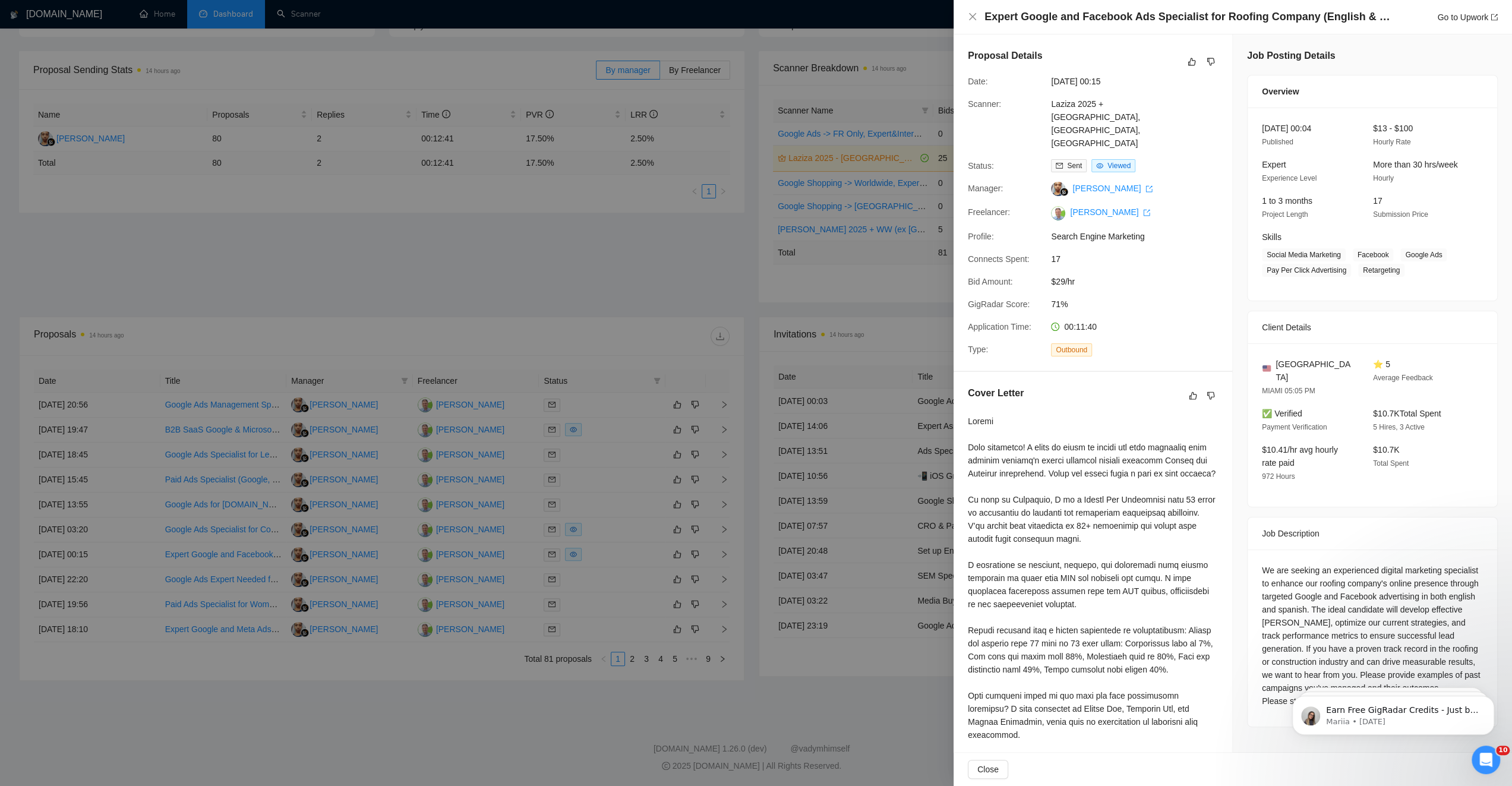
click at [569, 709] on div at bounding box center [756, 393] width 1512 height 786
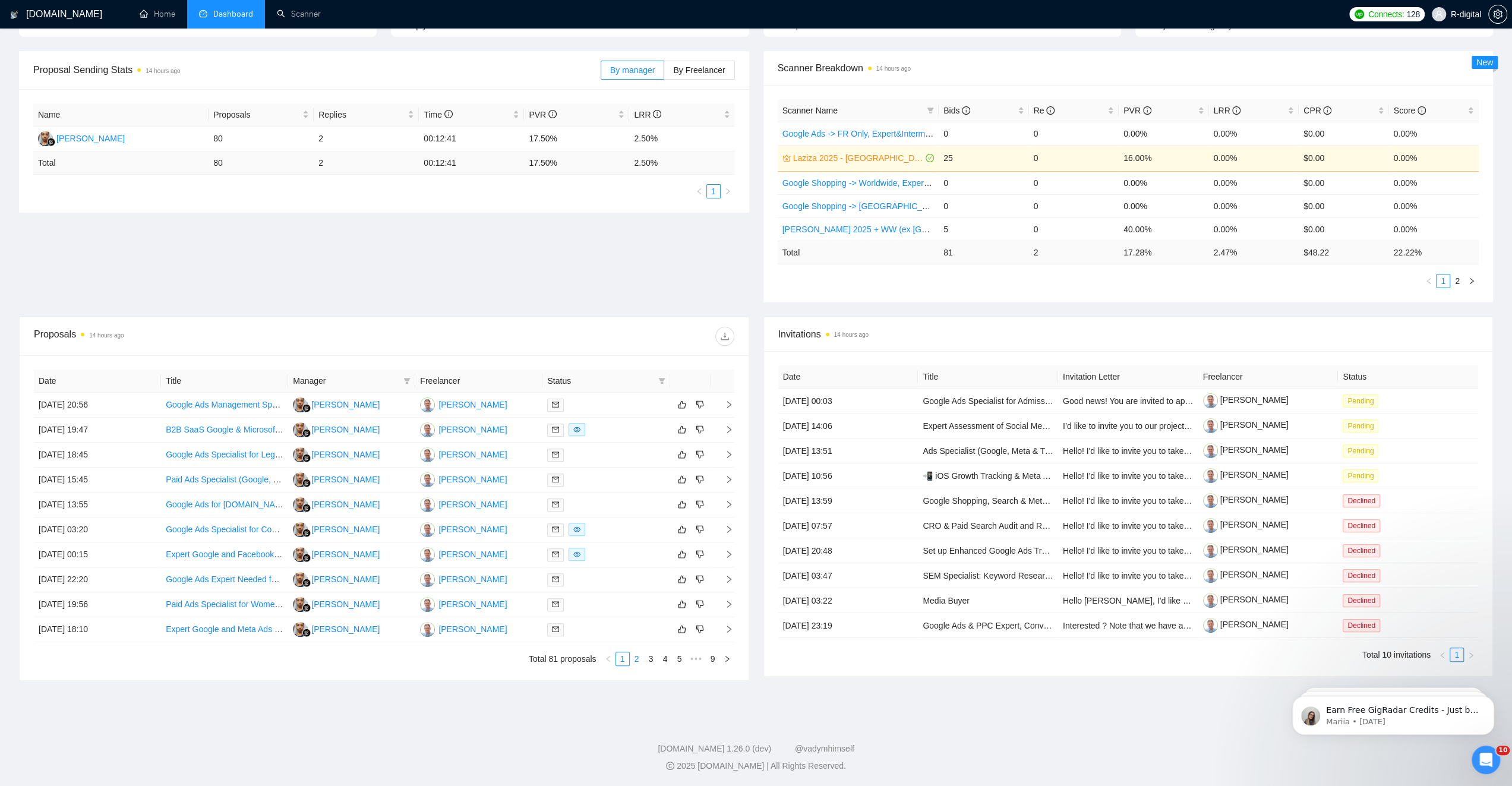
click at [637, 662] on link "2" at bounding box center [636, 658] width 13 height 13
click at [581, 533] on span at bounding box center [577, 529] width 17 height 13
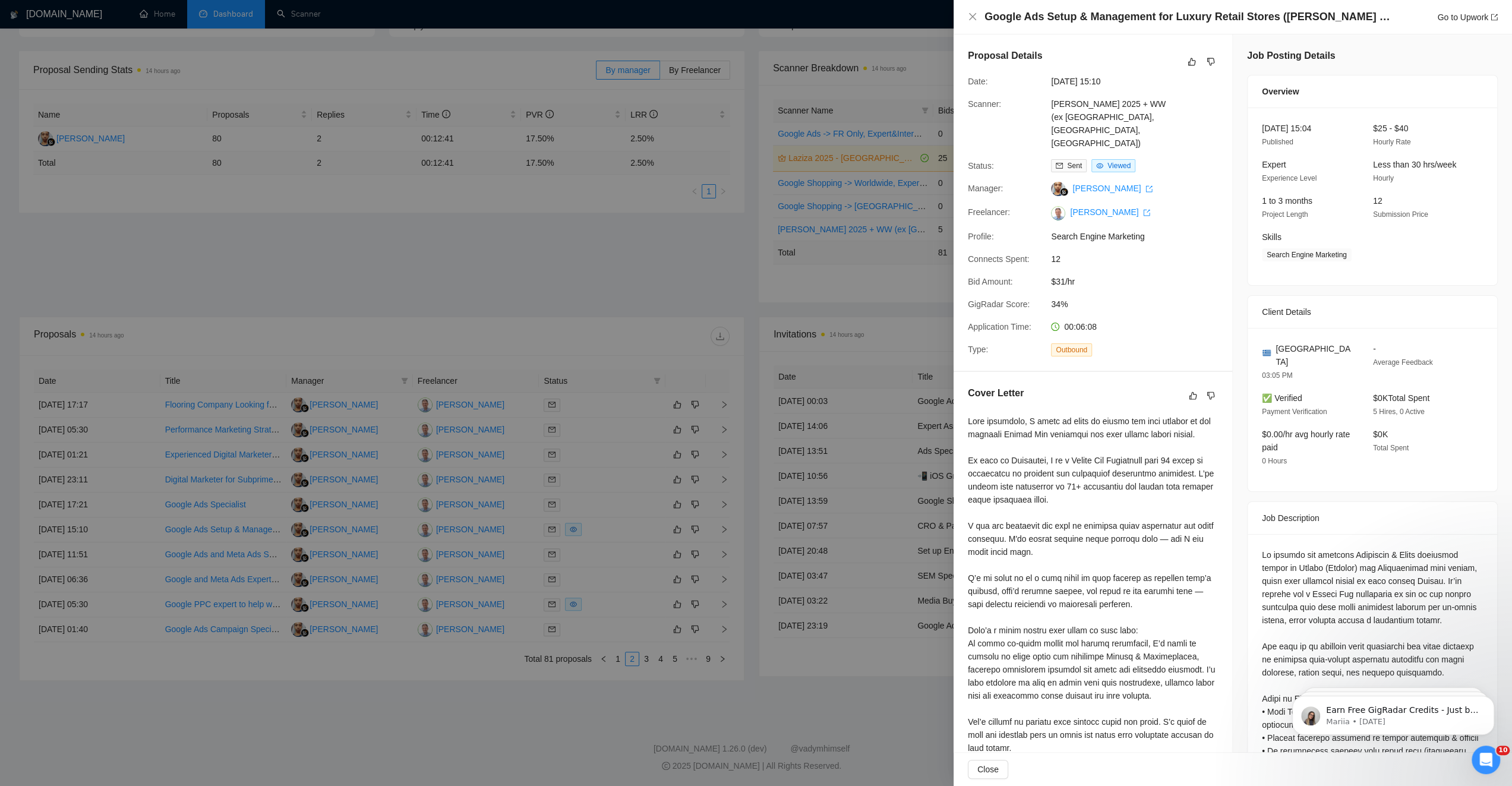
click at [546, 718] on div at bounding box center [756, 393] width 1512 height 786
